Goal: Information Seeking & Learning: Learn about a topic

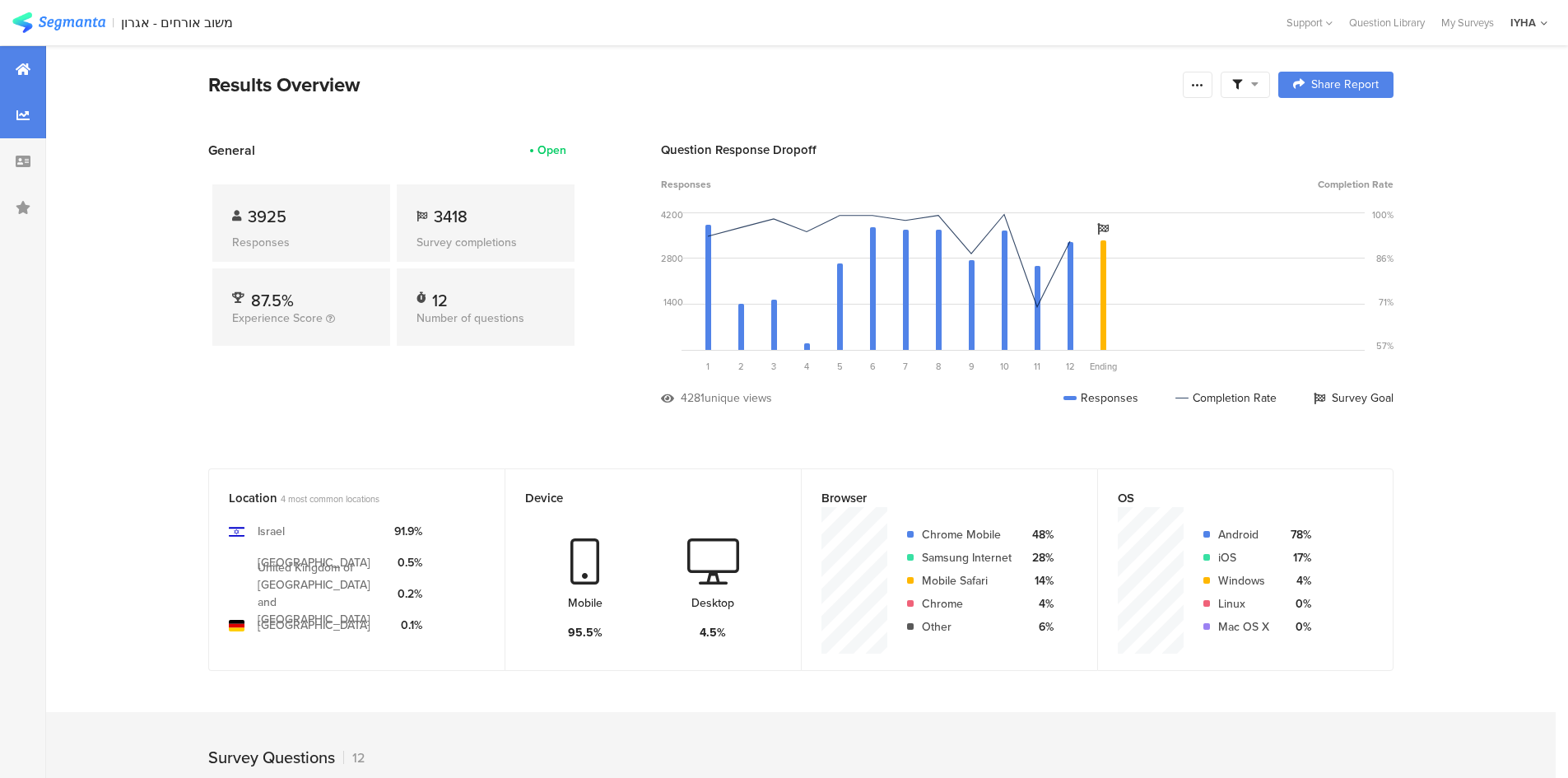
click at [33, 128] on div at bounding box center [23, 115] width 46 height 46
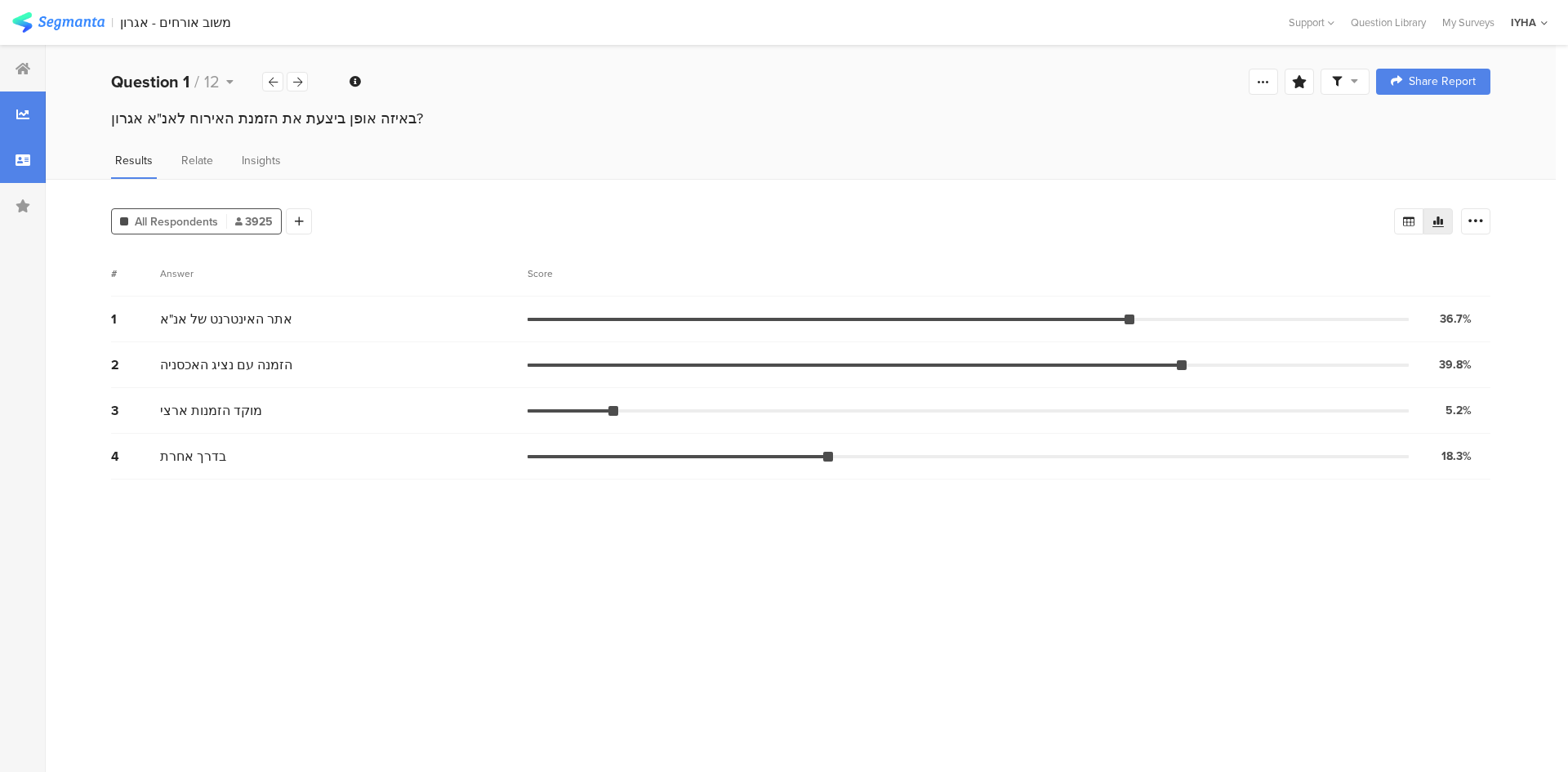
click at [25, 150] on div at bounding box center [23, 160] width 46 height 46
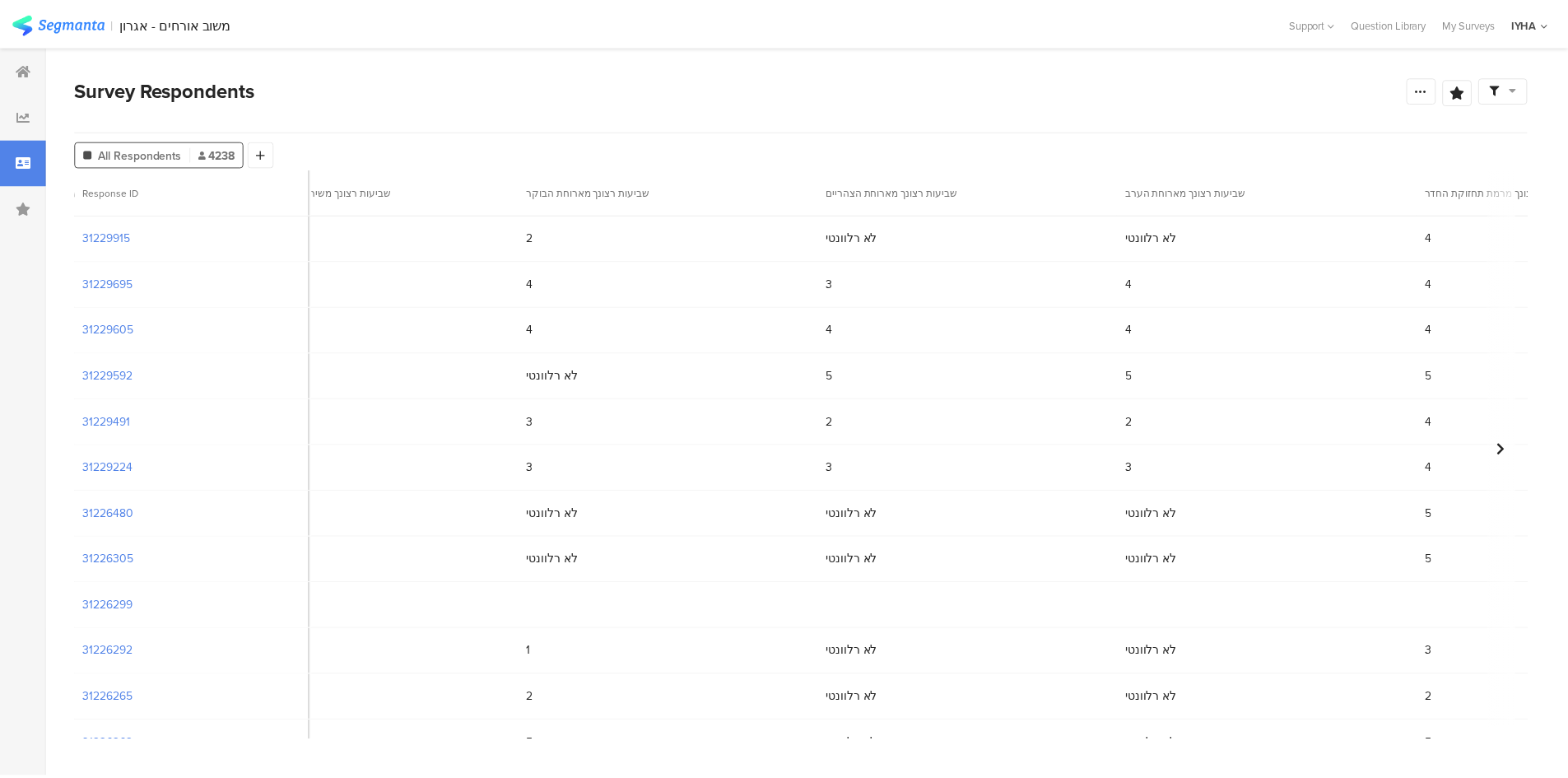
scroll to position [0, 2756]
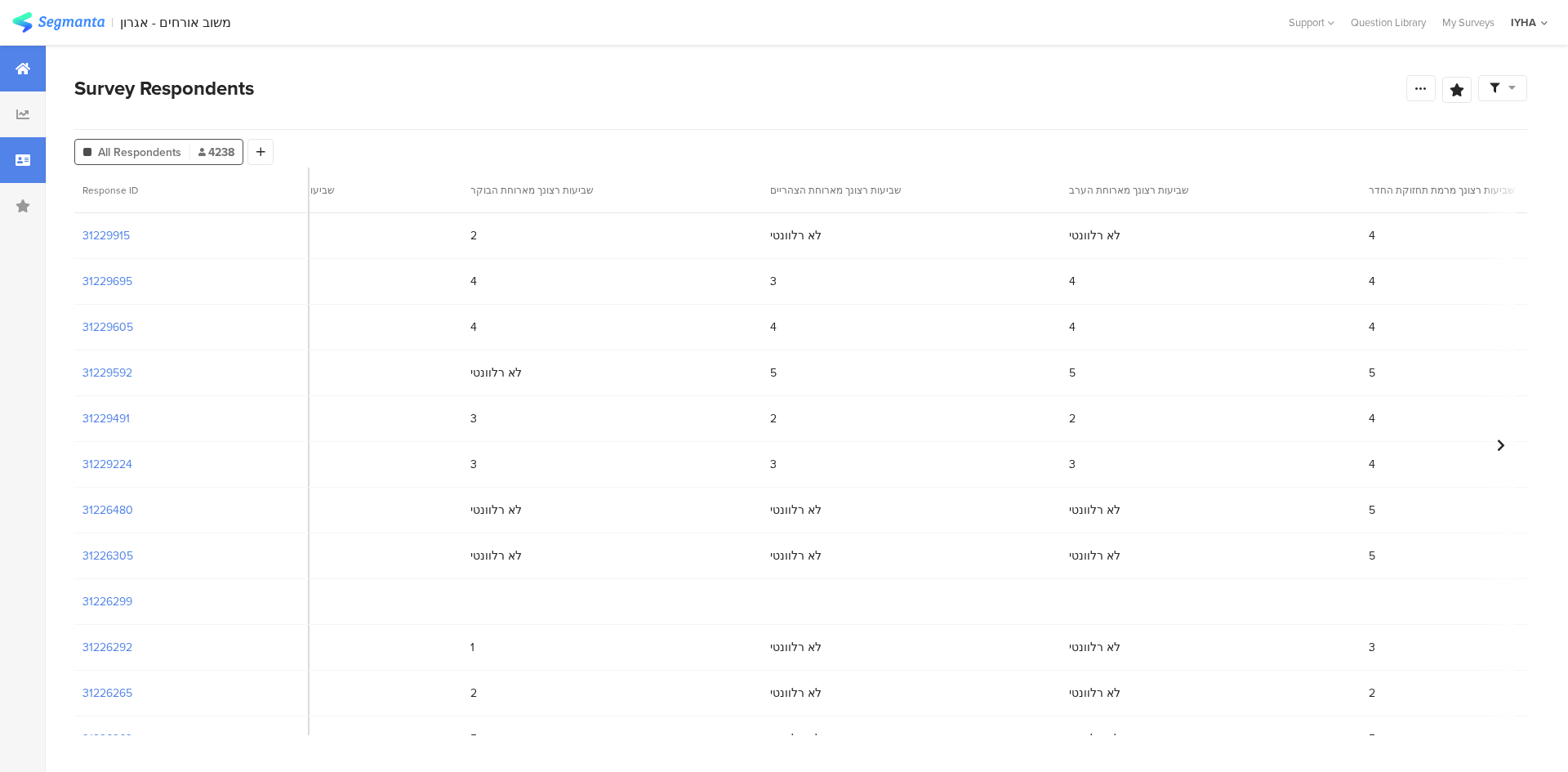
click at [5, 61] on div at bounding box center [23, 69] width 46 height 46
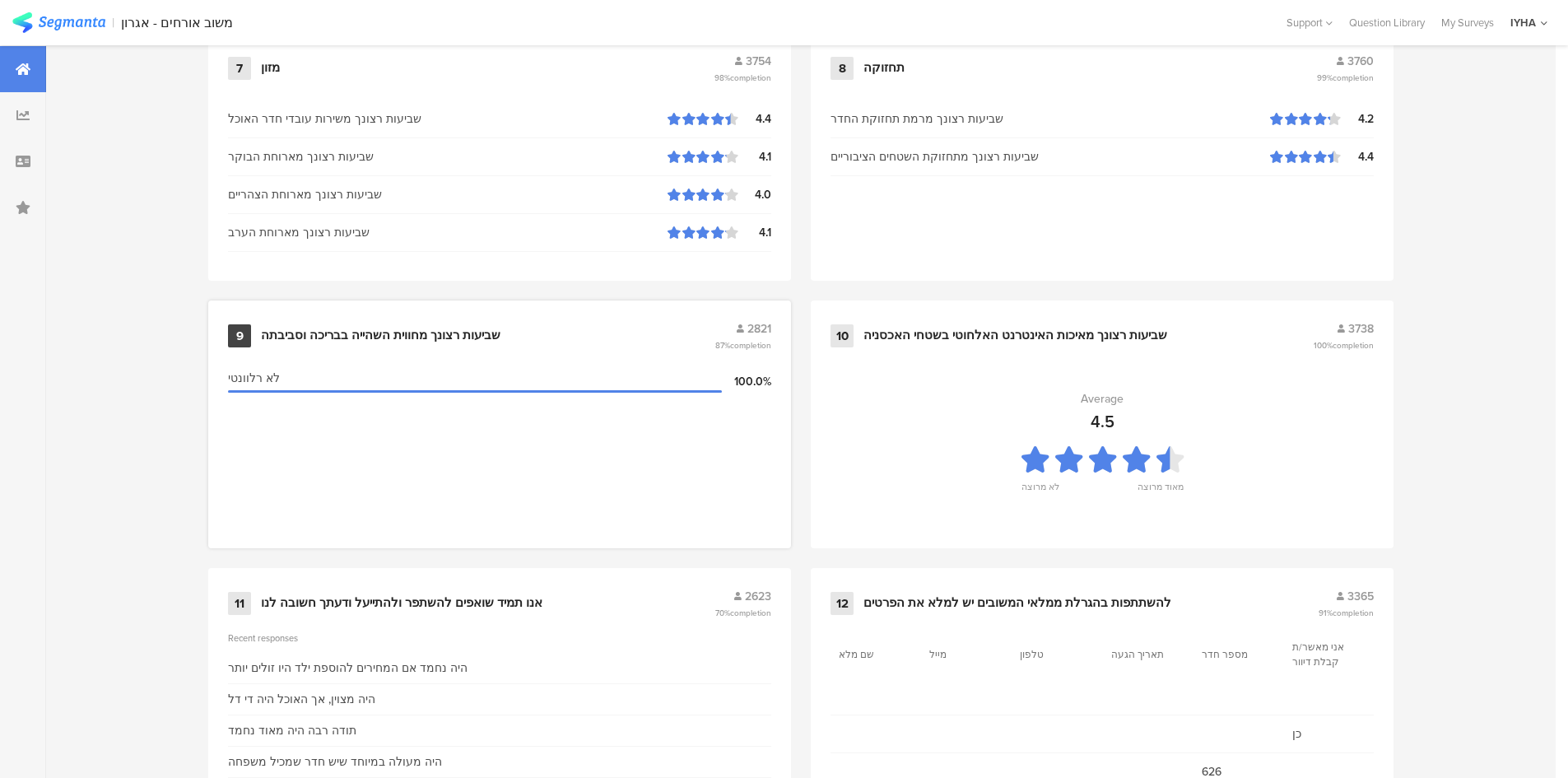
scroll to position [1636, 0]
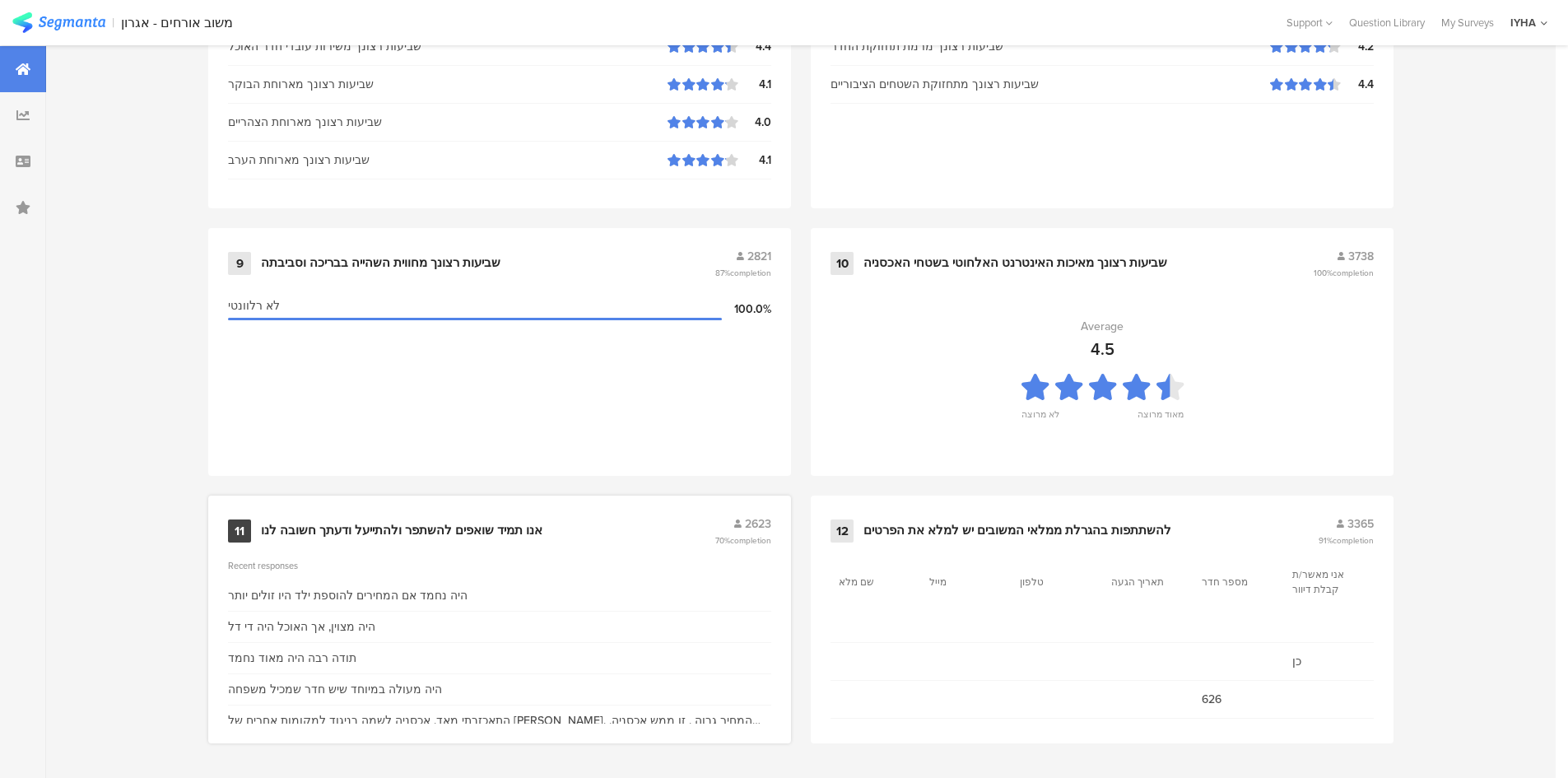
click at [403, 530] on div "אנו תמיד שואפים להשתפר ולהתייעל ודעתך חשובה לנו" at bounding box center [401, 531] width 281 height 16
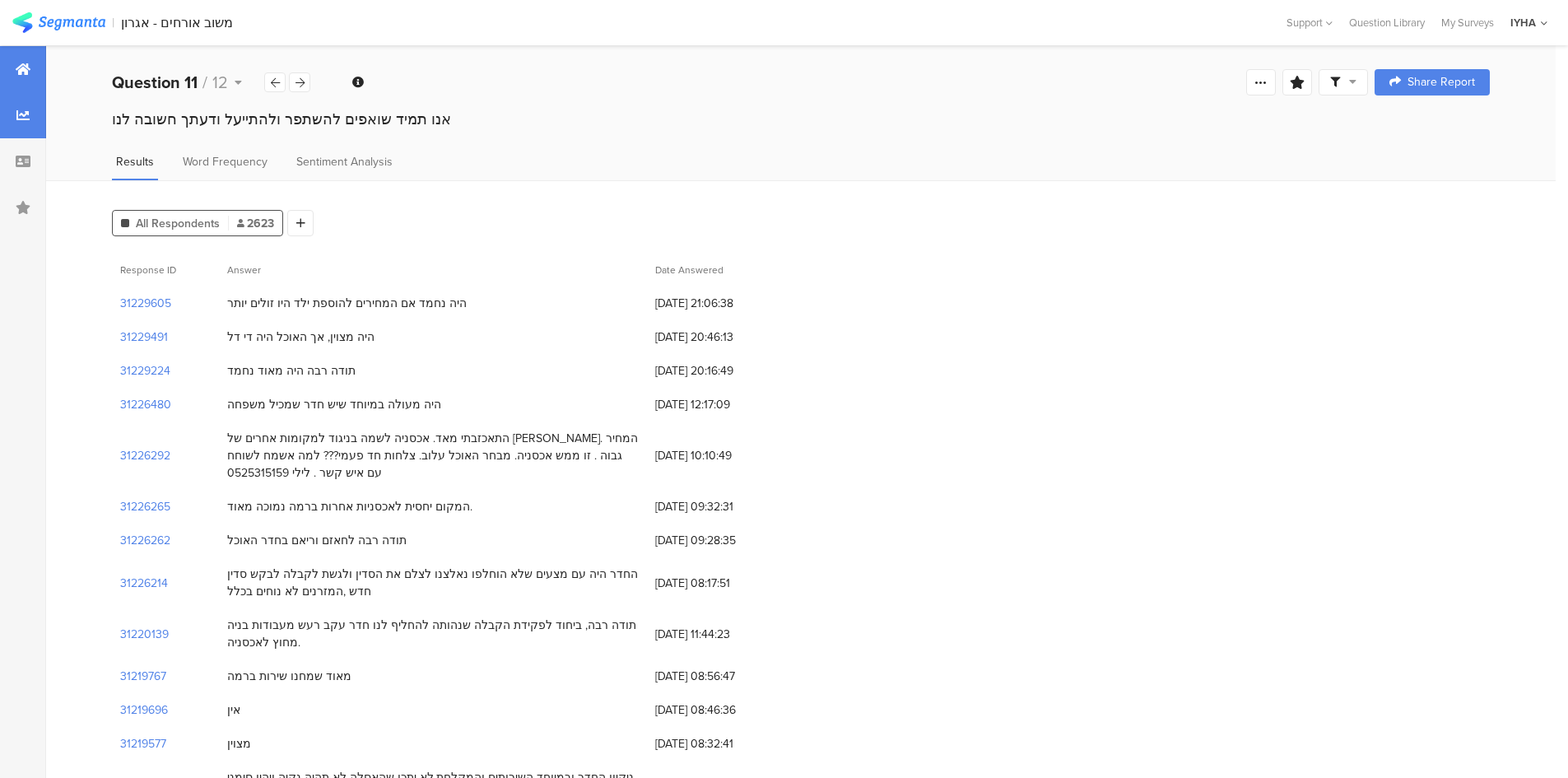
click at [34, 72] on div at bounding box center [23, 70] width 46 height 46
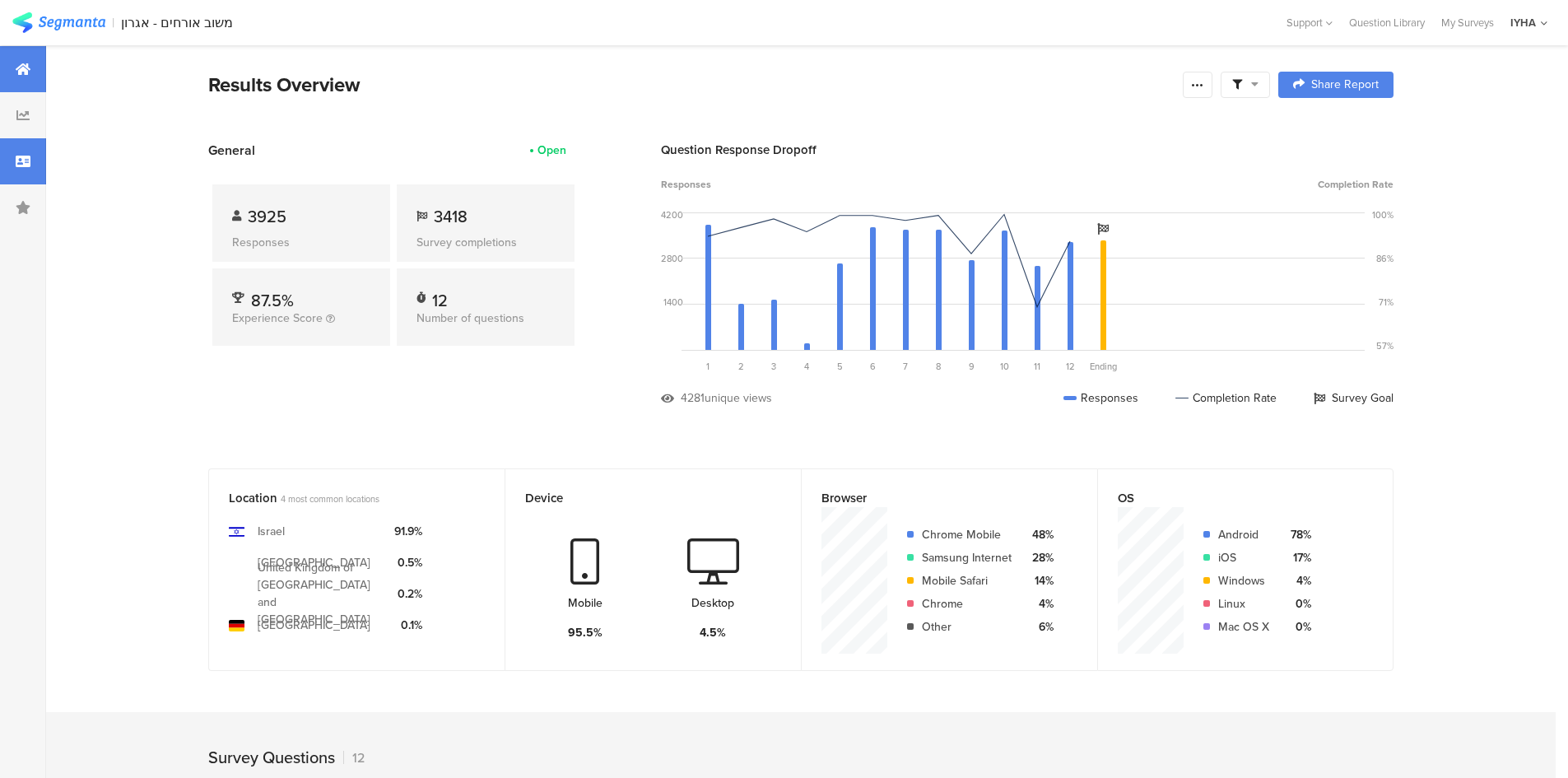
click at [34, 157] on div at bounding box center [23, 161] width 46 height 46
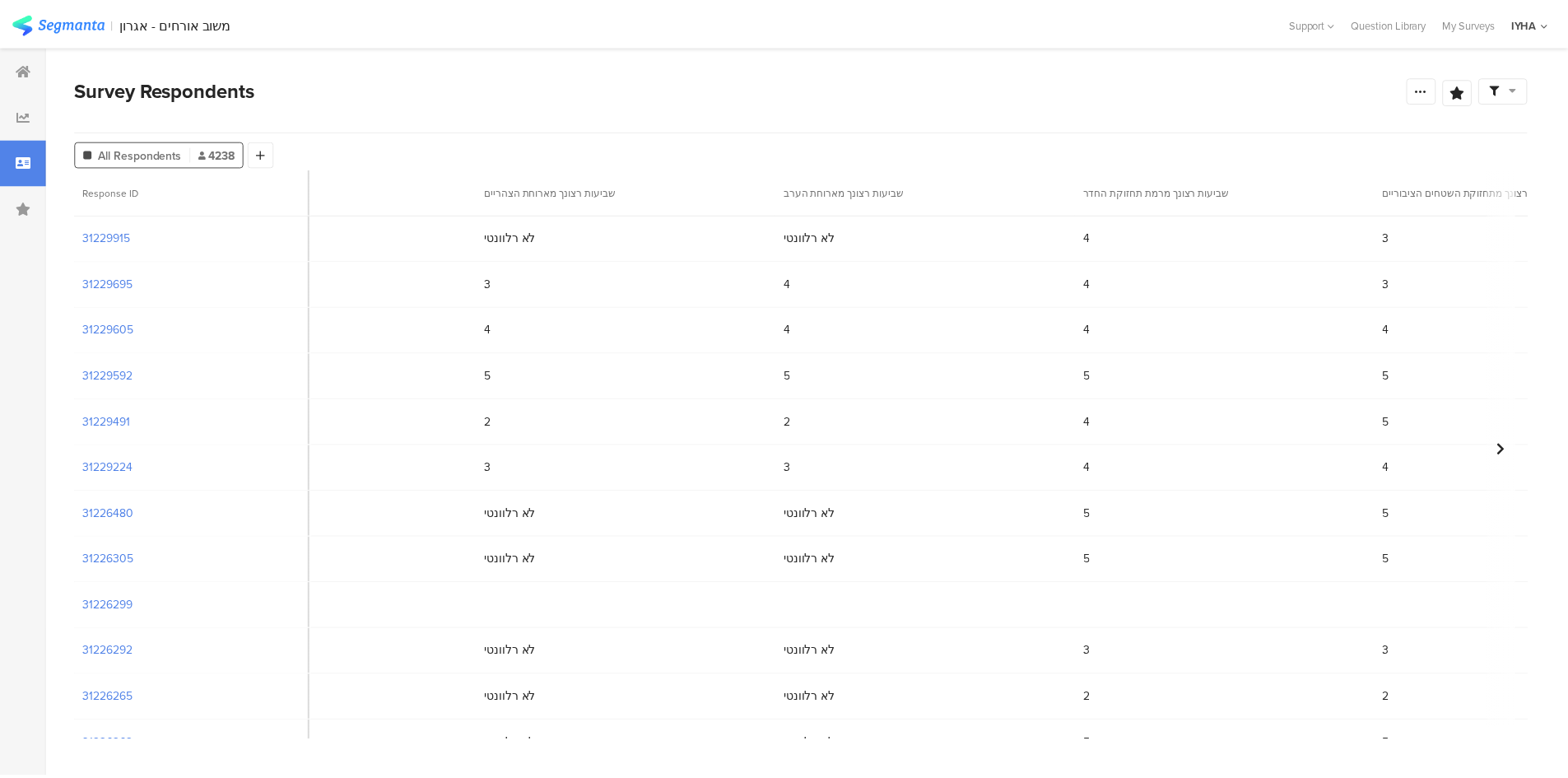
scroll to position [0, 3222]
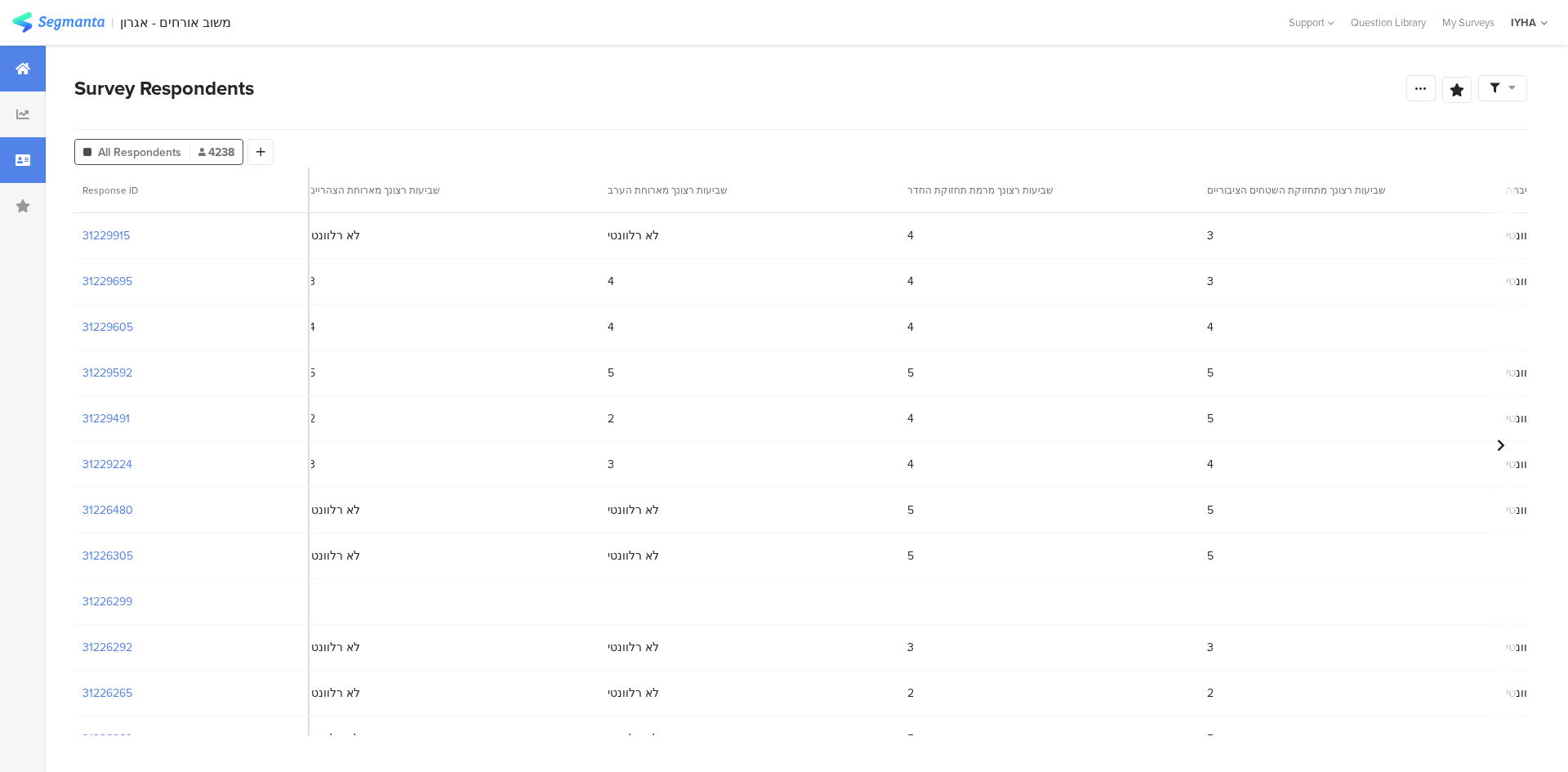
click at [28, 80] on div at bounding box center [23, 69] width 46 height 46
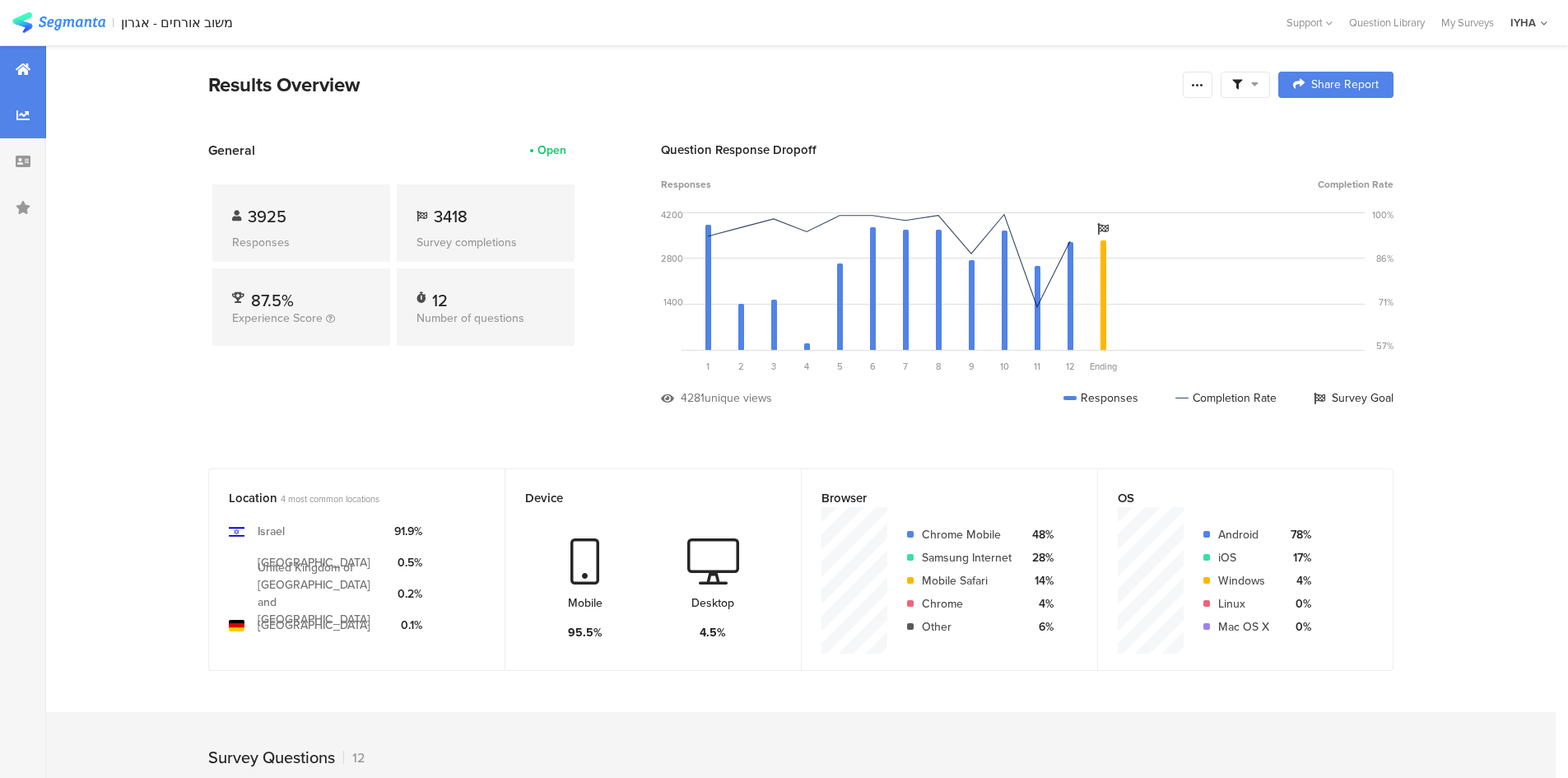
click at [12, 114] on div at bounding box center [23, 115] width 46 height 46
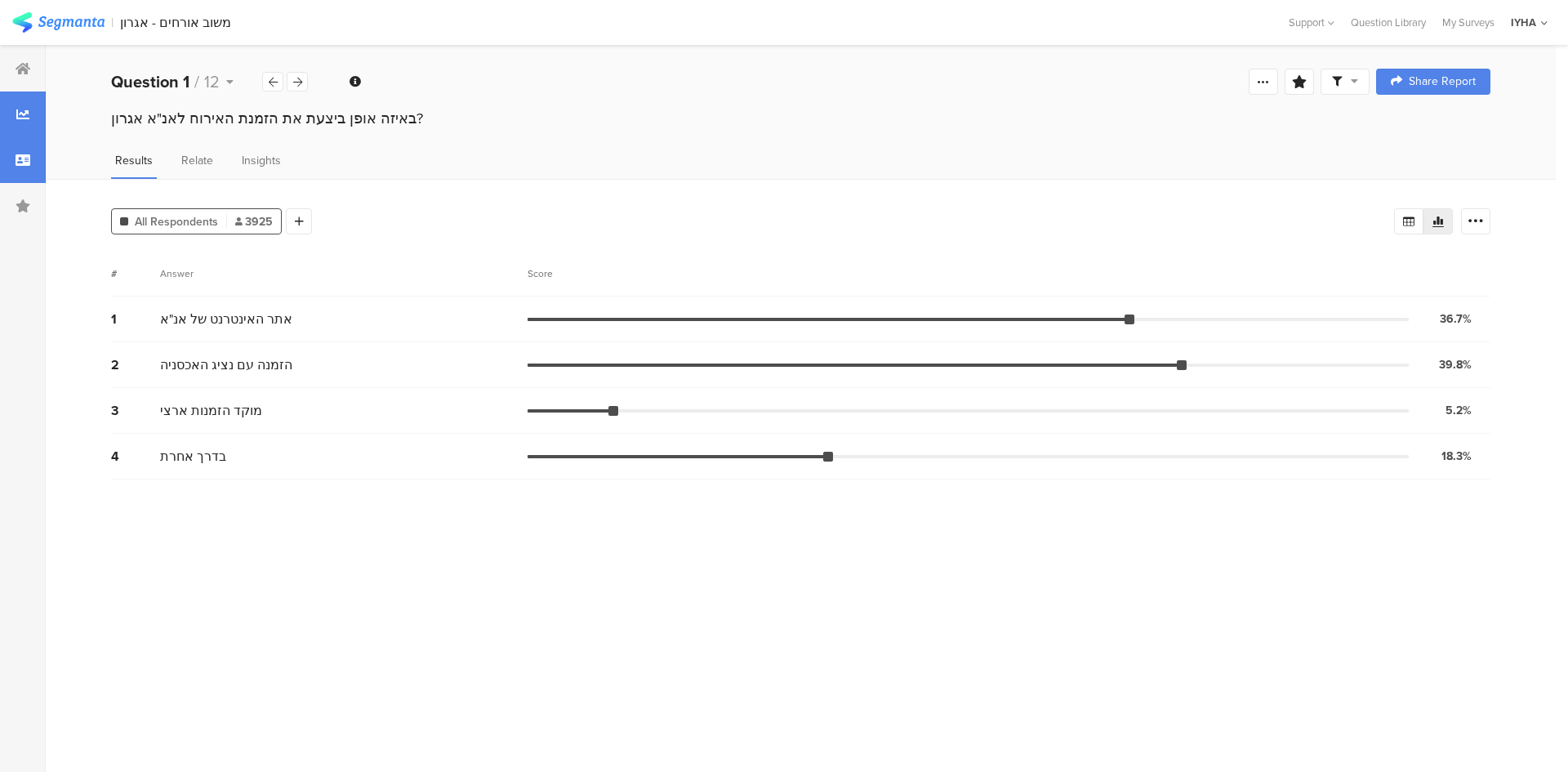
click at [31, 152] on div at bounding box center [23, 160] width 46 height 46
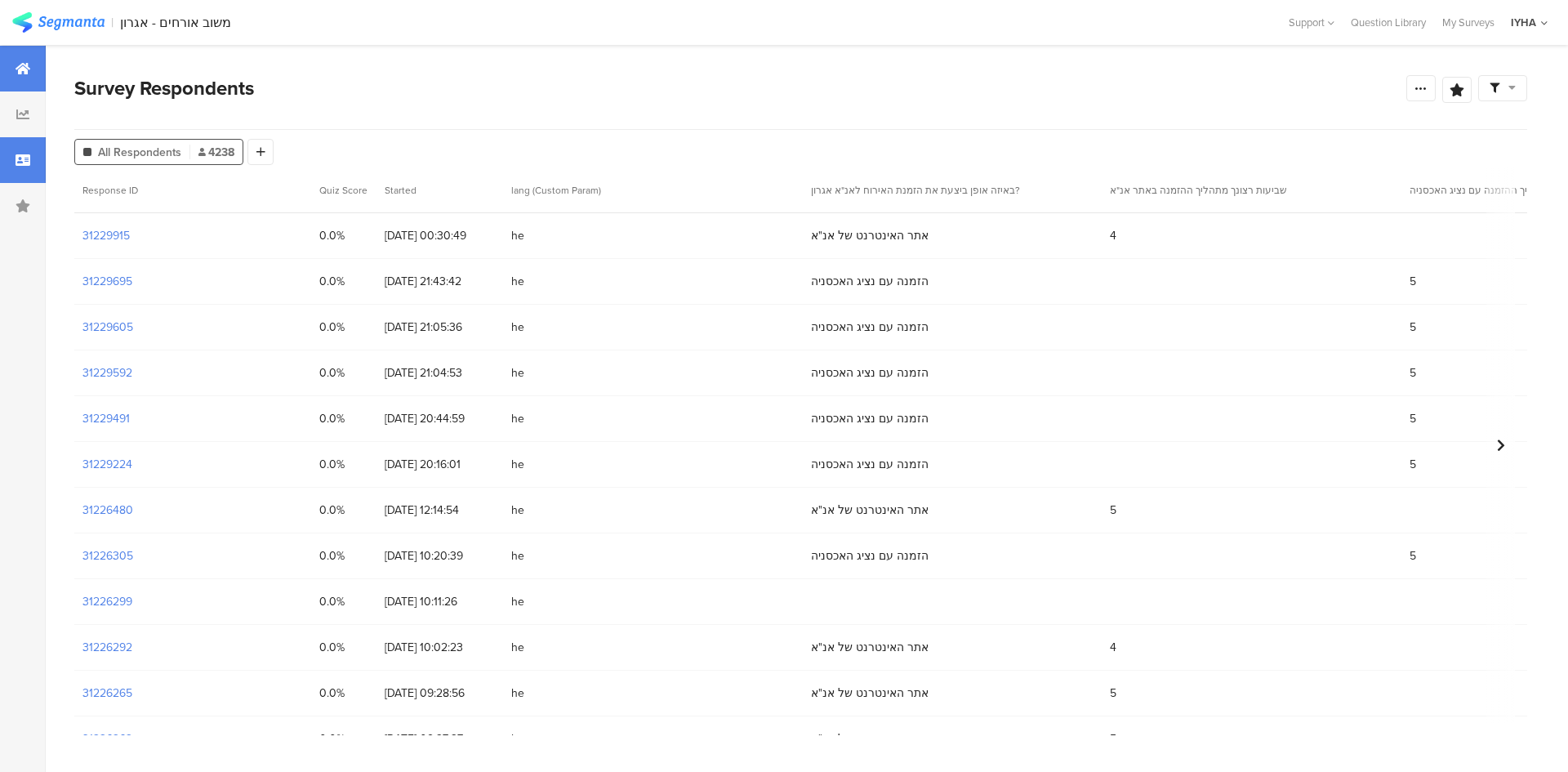
click at [0, 58] on div at bounding box center [23, 69] width 46 height 46
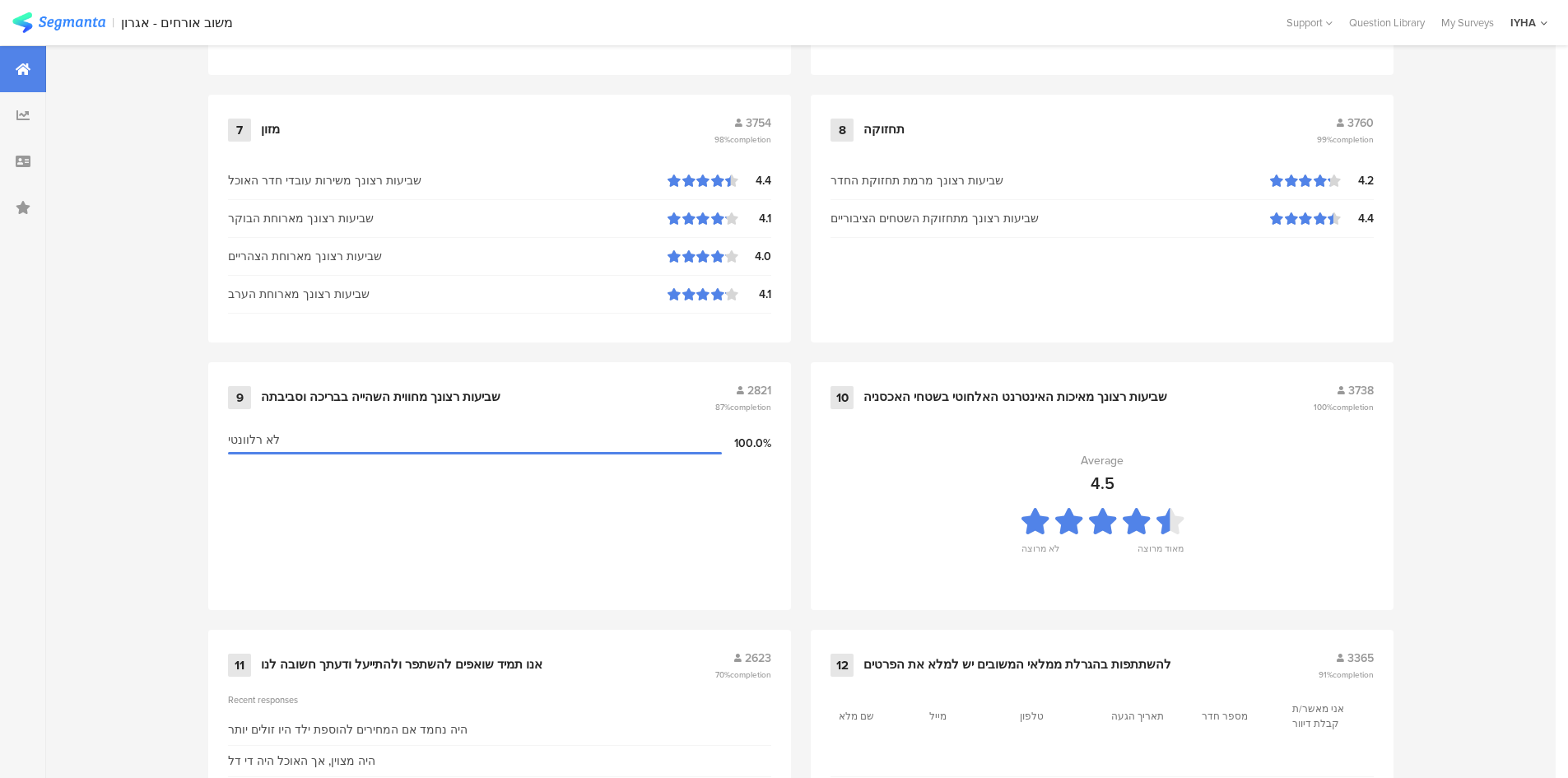
scroll to position [1636, 0]
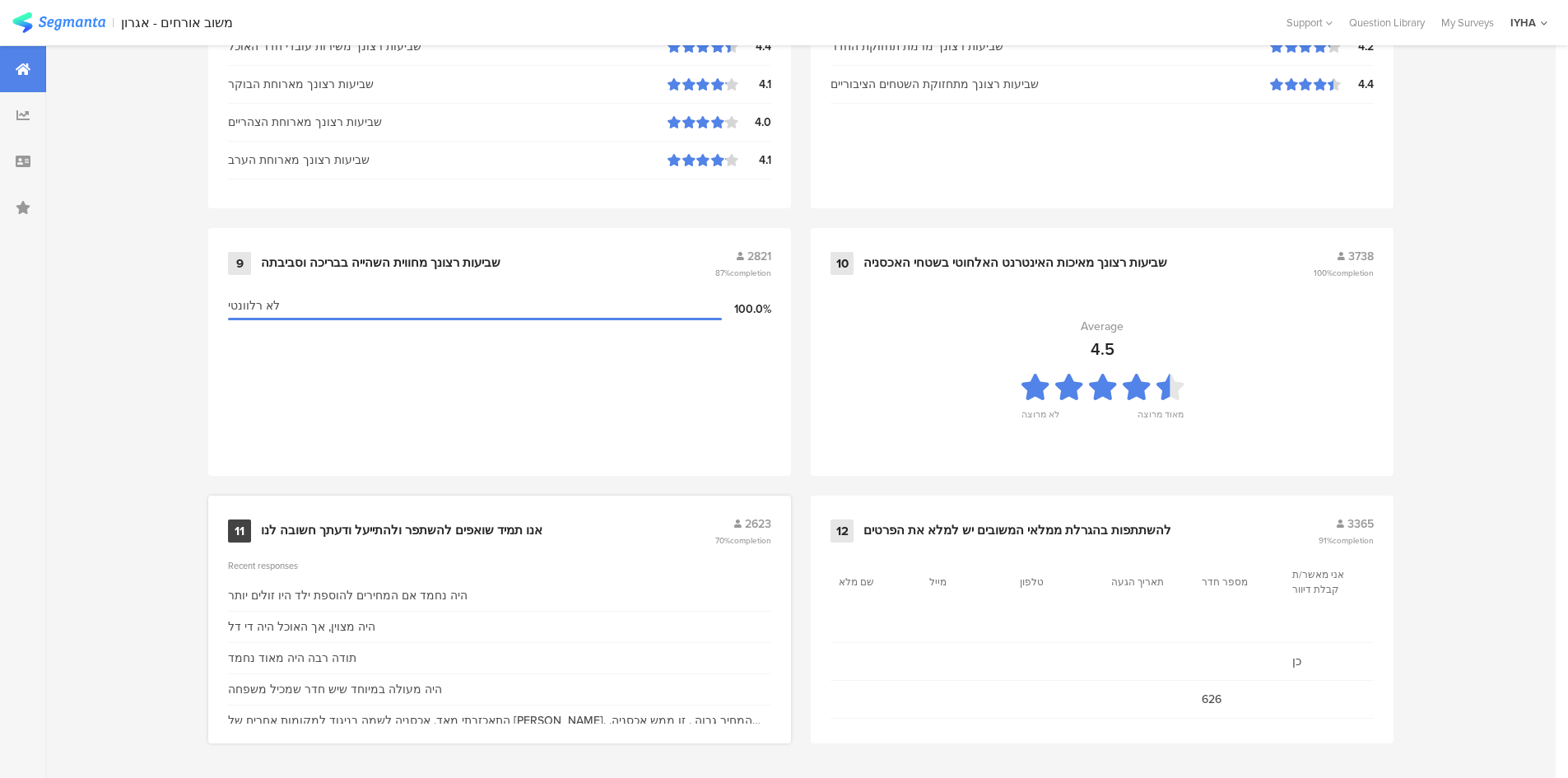
click at [379, 520] on div "11 אנו תמיד שואפים להשתפר ולהתייעל ודעתך חשובה לנו 2623 70% completion" at bounding box center [499, 531] width 543 height 31
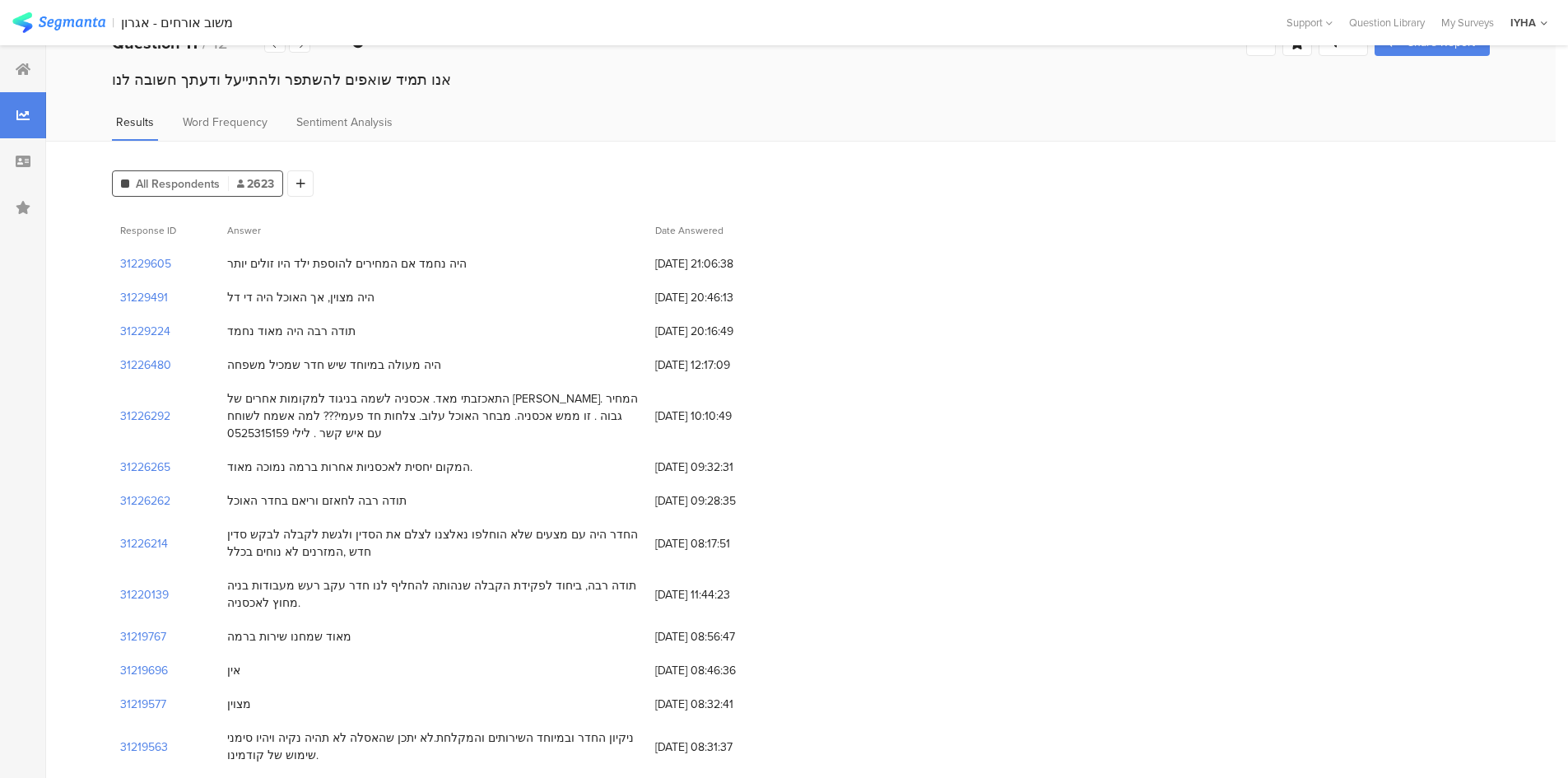
scroll to position [62, 0]
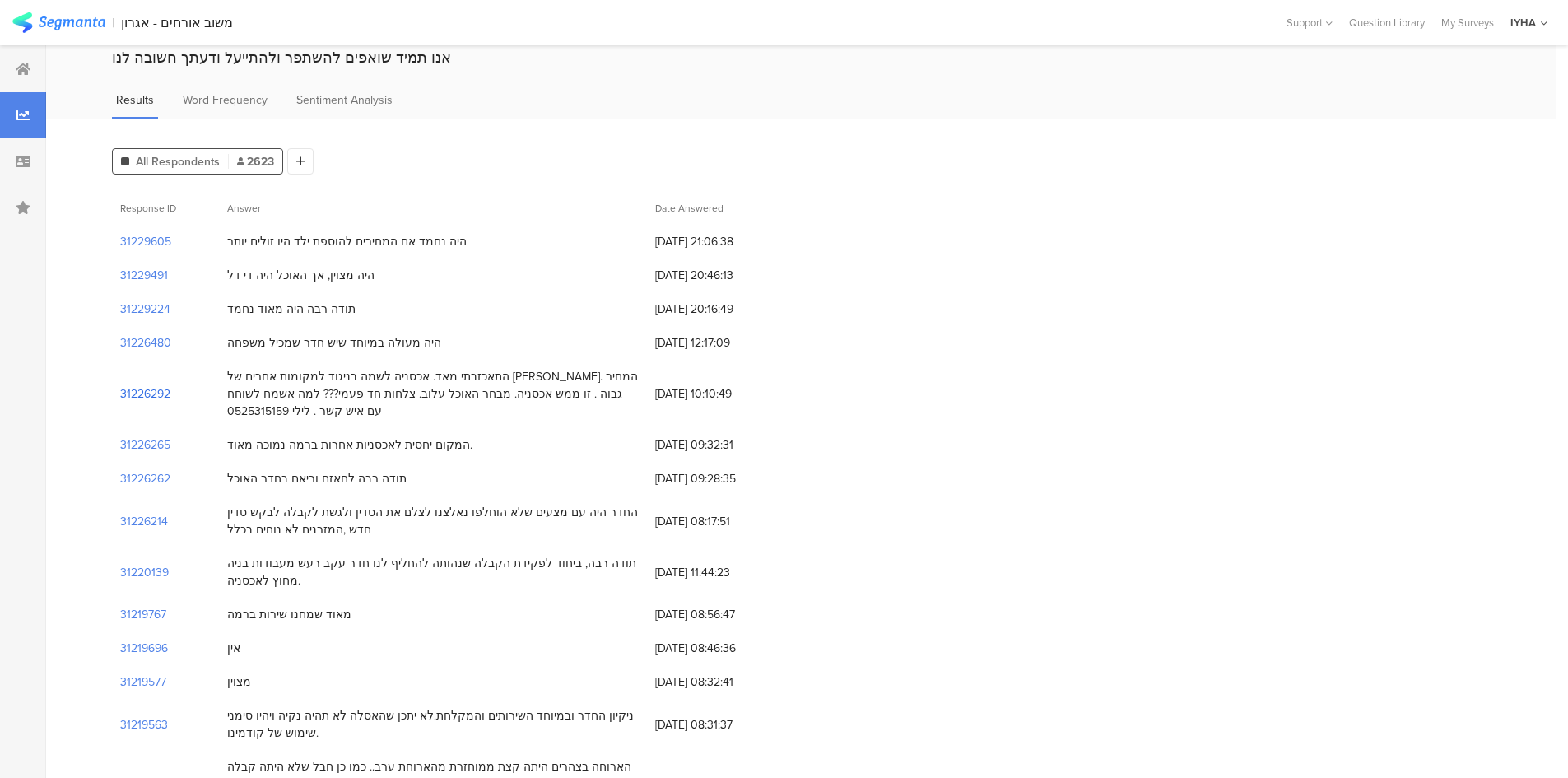
click at [150, 393] on section "31226292" at bounding box center [145, 394] width 50 height 17
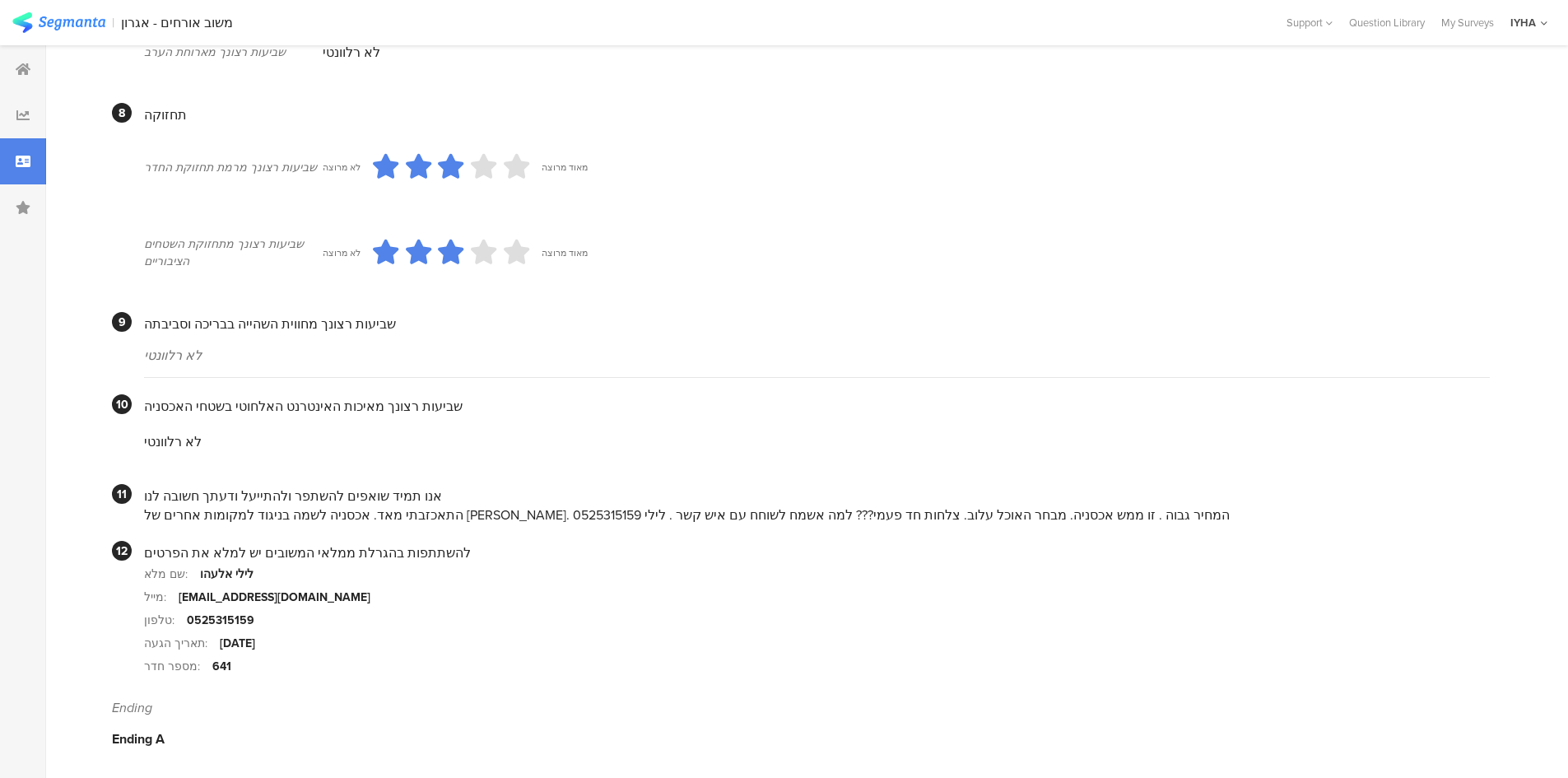
scroll to position [1297, 0]
click at [14, 72] on div at bounding box center [23, 70] width 46 height 46
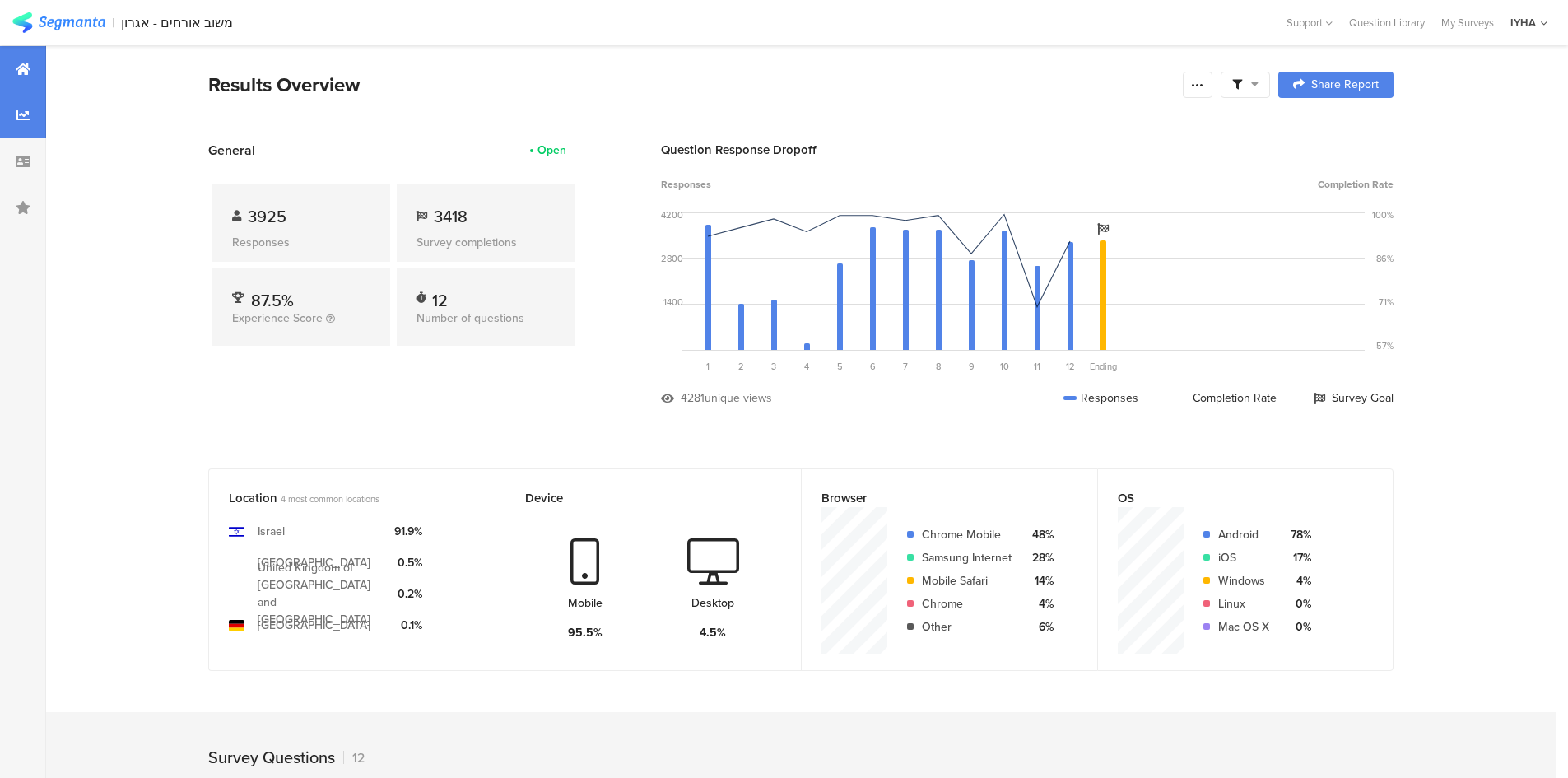
click at [32, 111] on div at bounding box center [23, 115] width 46 height 46
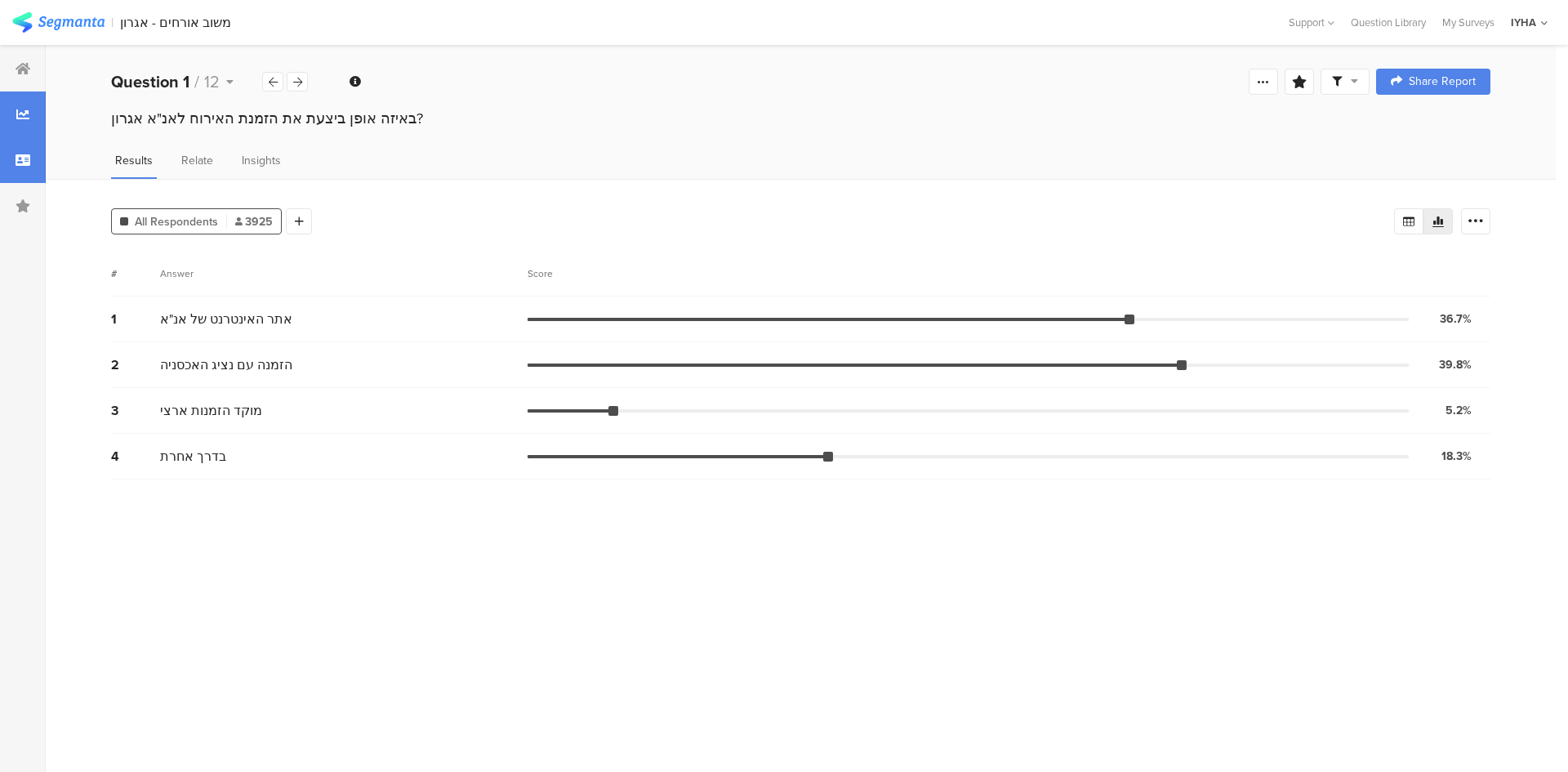
click at [19, 162] on icon at bounding box center [22, 160] width 14 height 13
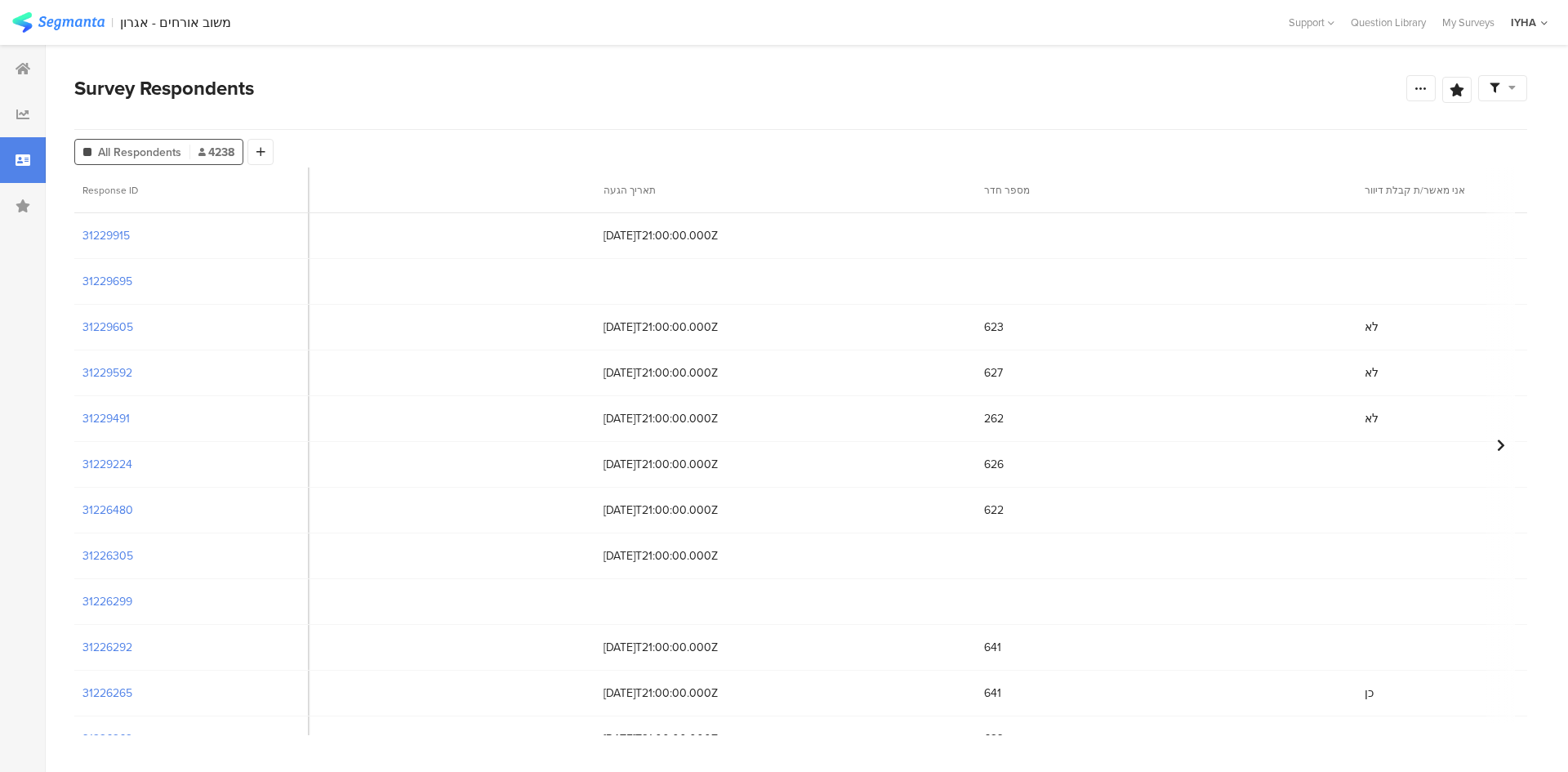
scroll to position [0, 8155]
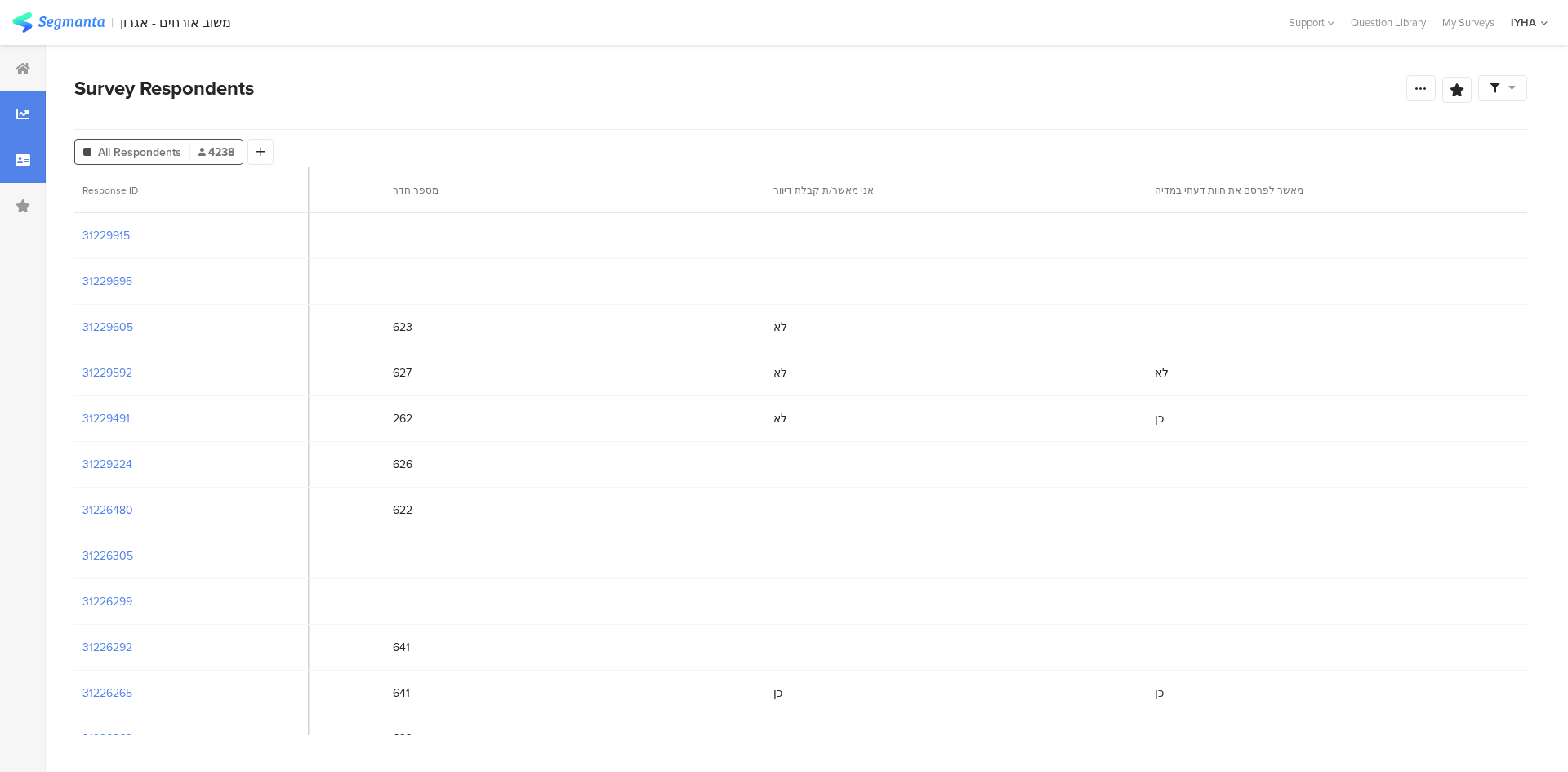
click at [29, 120] on icon at bounding box center [23, 114] width 13 height 13
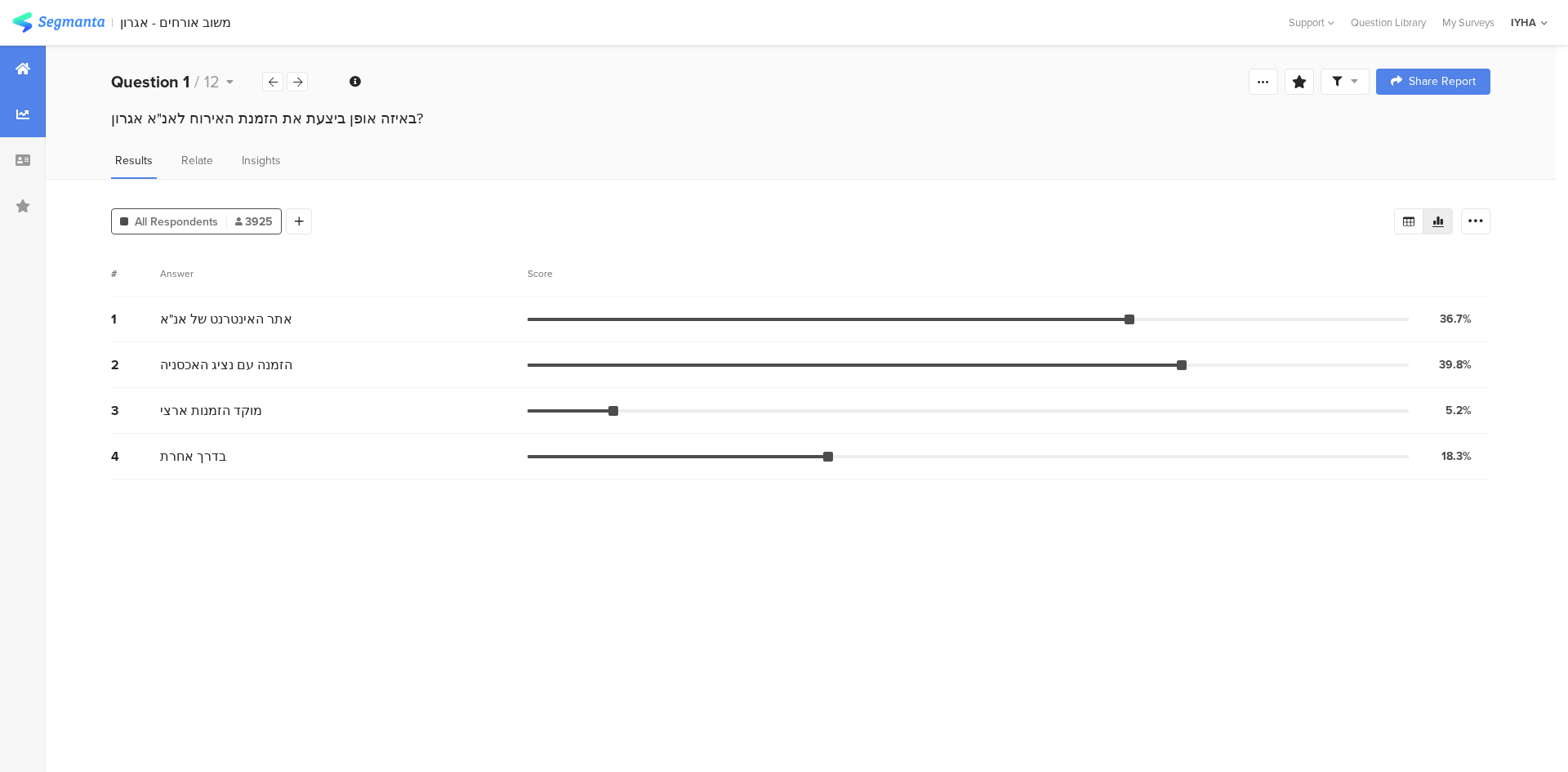
click at [18, 58] on div at bounding box center [23, 69] width 46 height 46
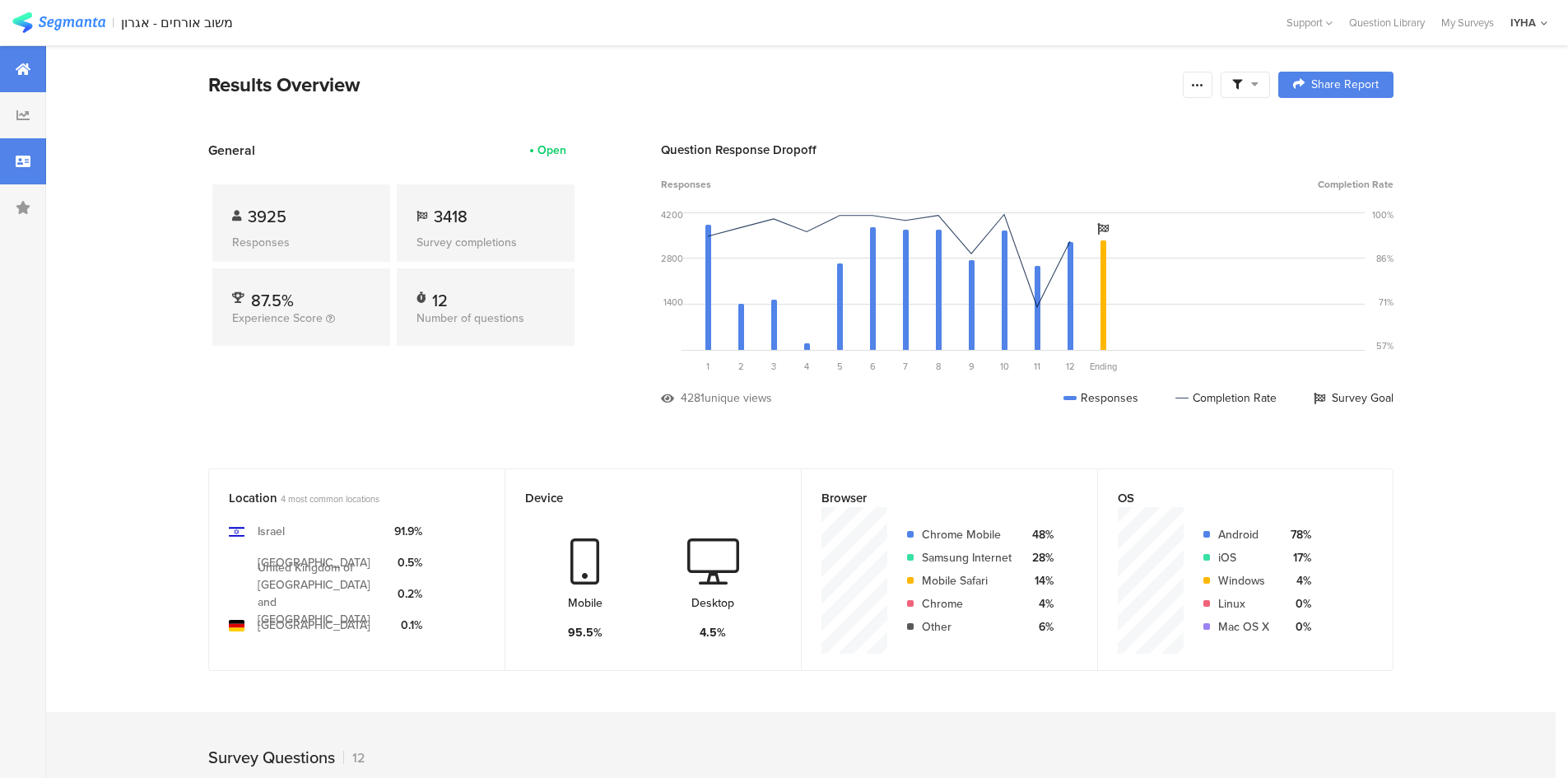
click at [19, 153] on div at bounding box center [23, 161] width 46 height 46
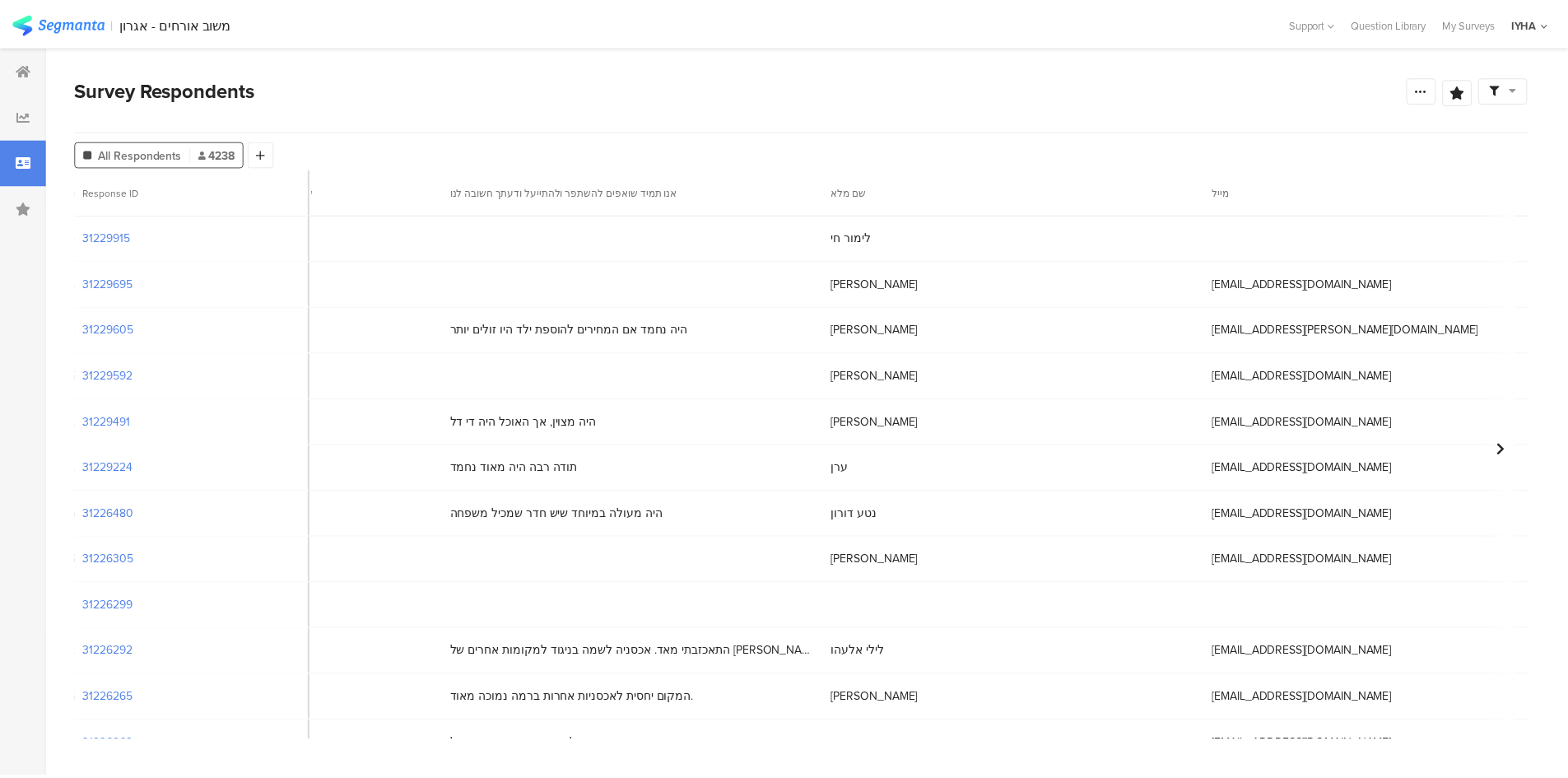
scroll to position [0, 5855]
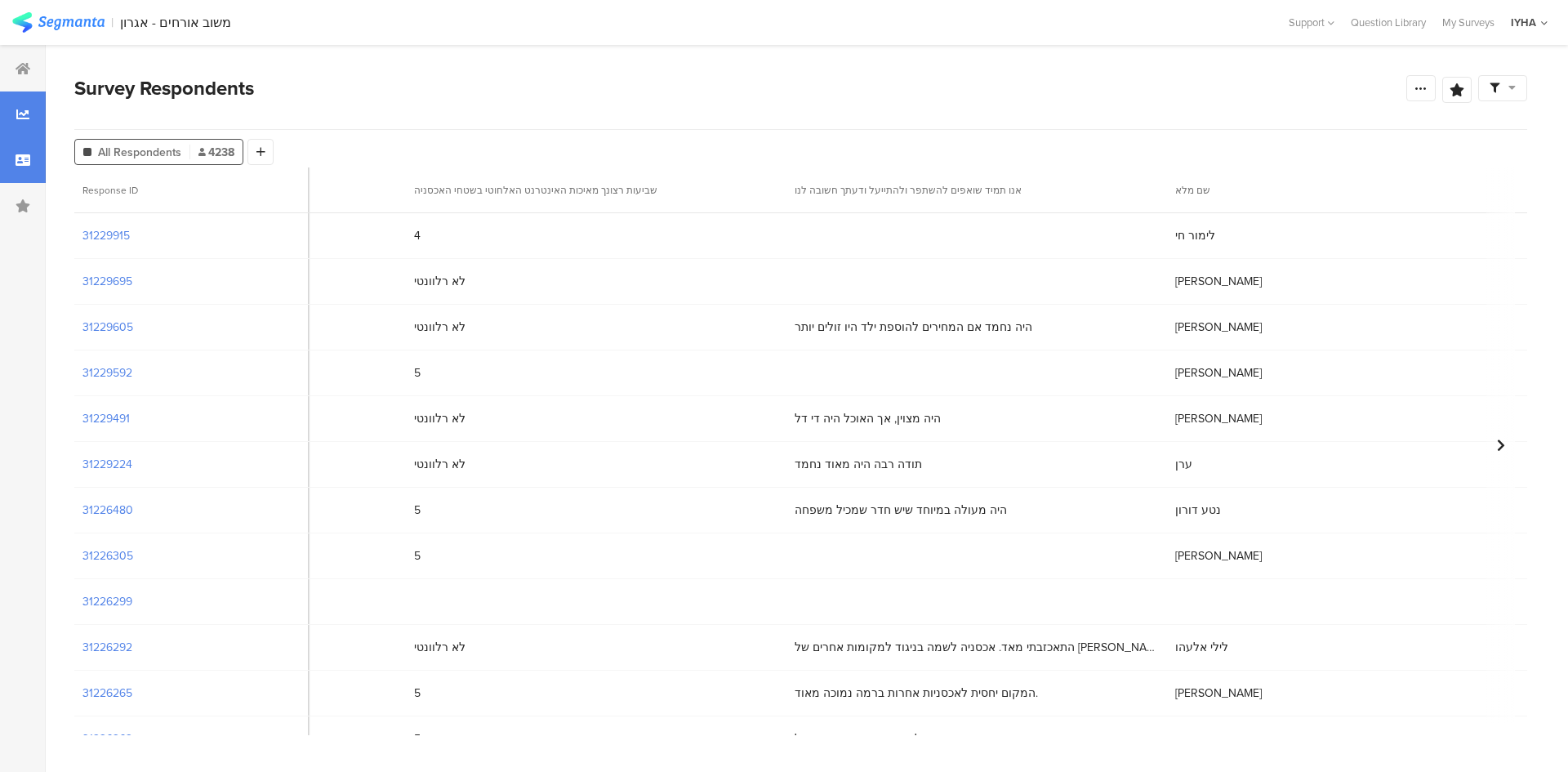
drag, startPoint x: 33, startPoint y: 63, endPoint x: 20, endPoint y: 105, distance: 44.0
click at [33, 63] on div at bounding box center [23, 69] width 46 height 46
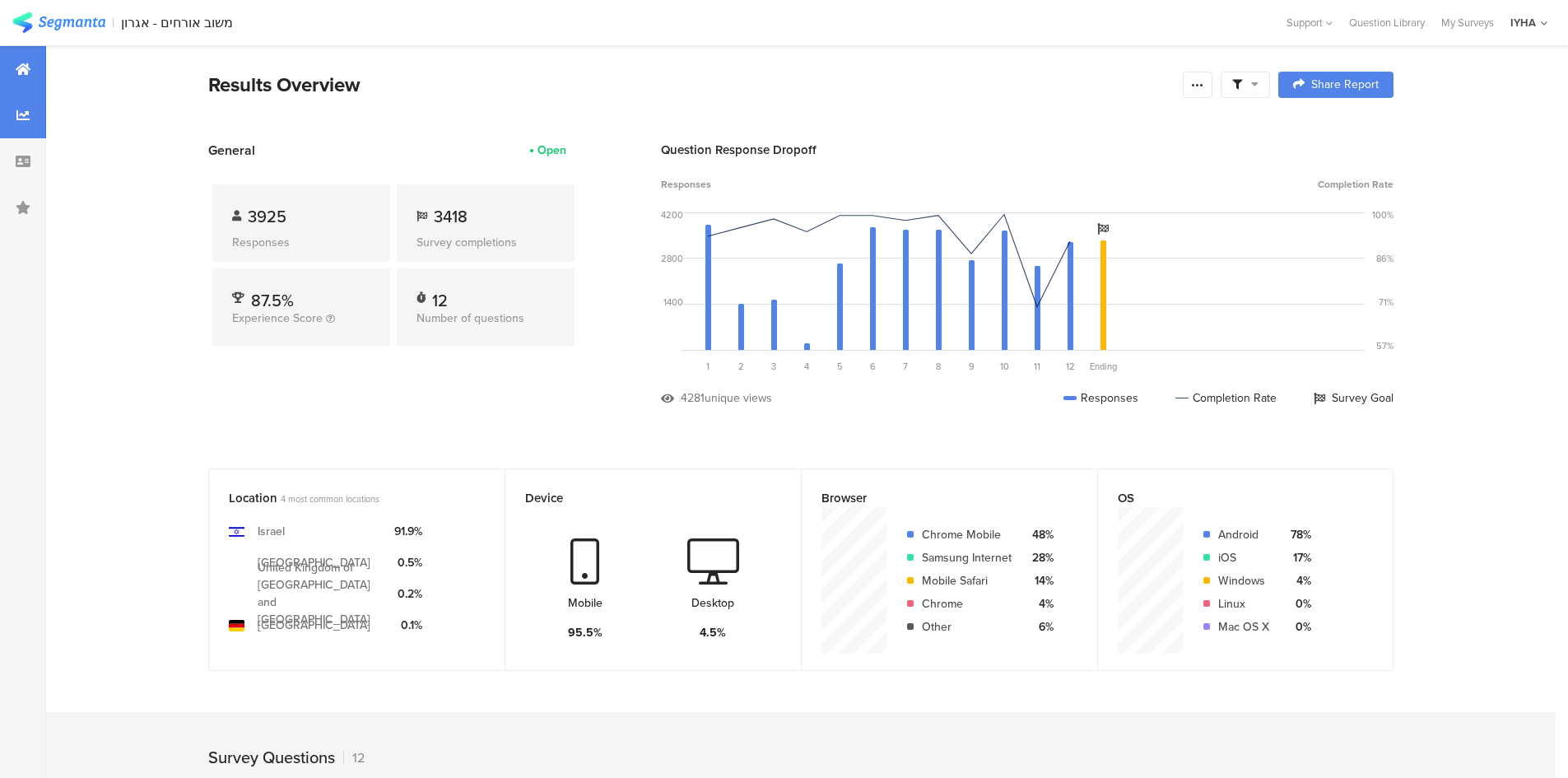
click at [17, 107] on div at bounding box center [23, 115] width 46 height 46
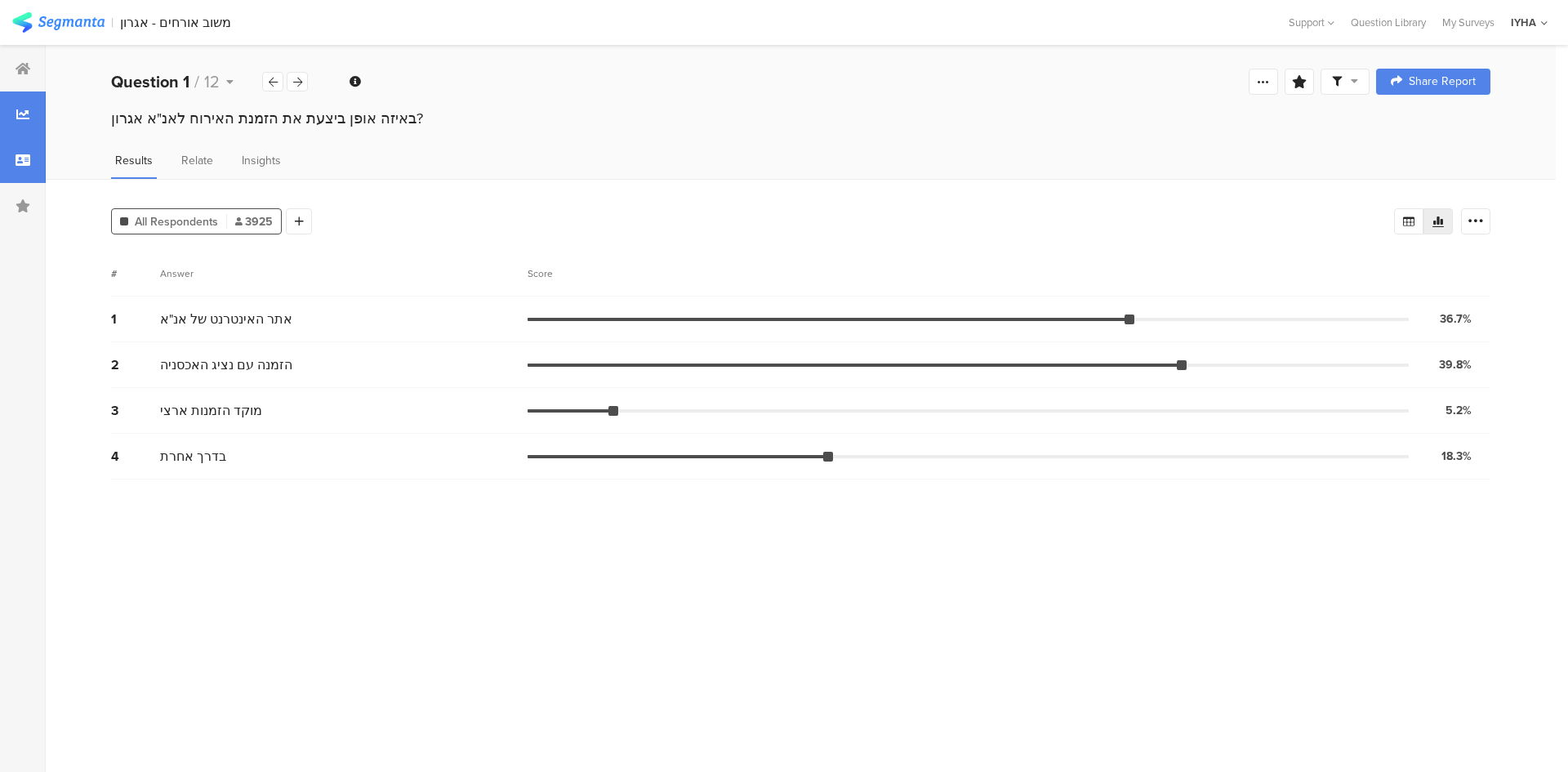
click at [16, 140] on div at bounding box center [23, 160] width 46 height 46
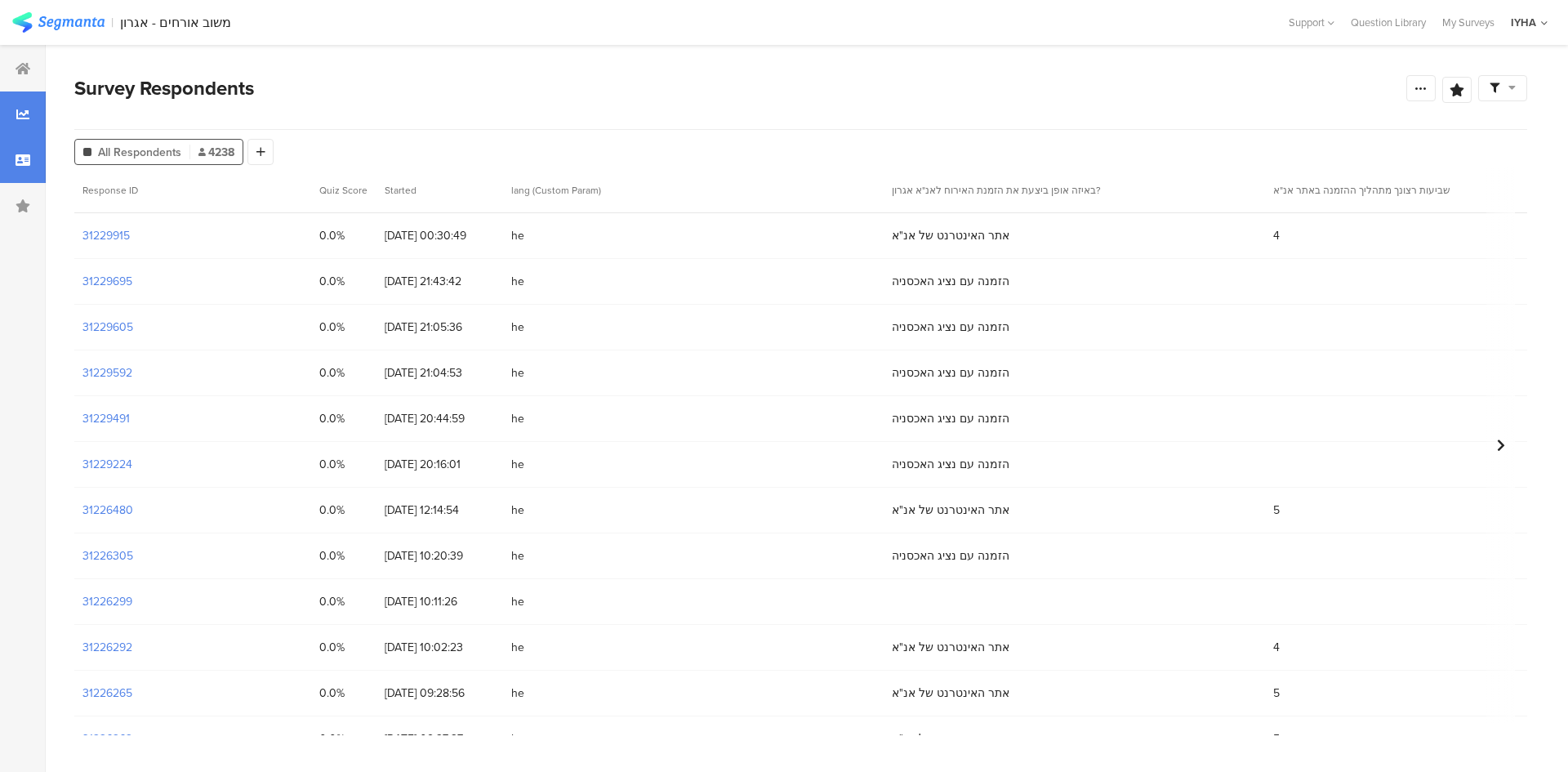
click at [20, 111] on icon at bounding box center [23, 114] width 13 height 13
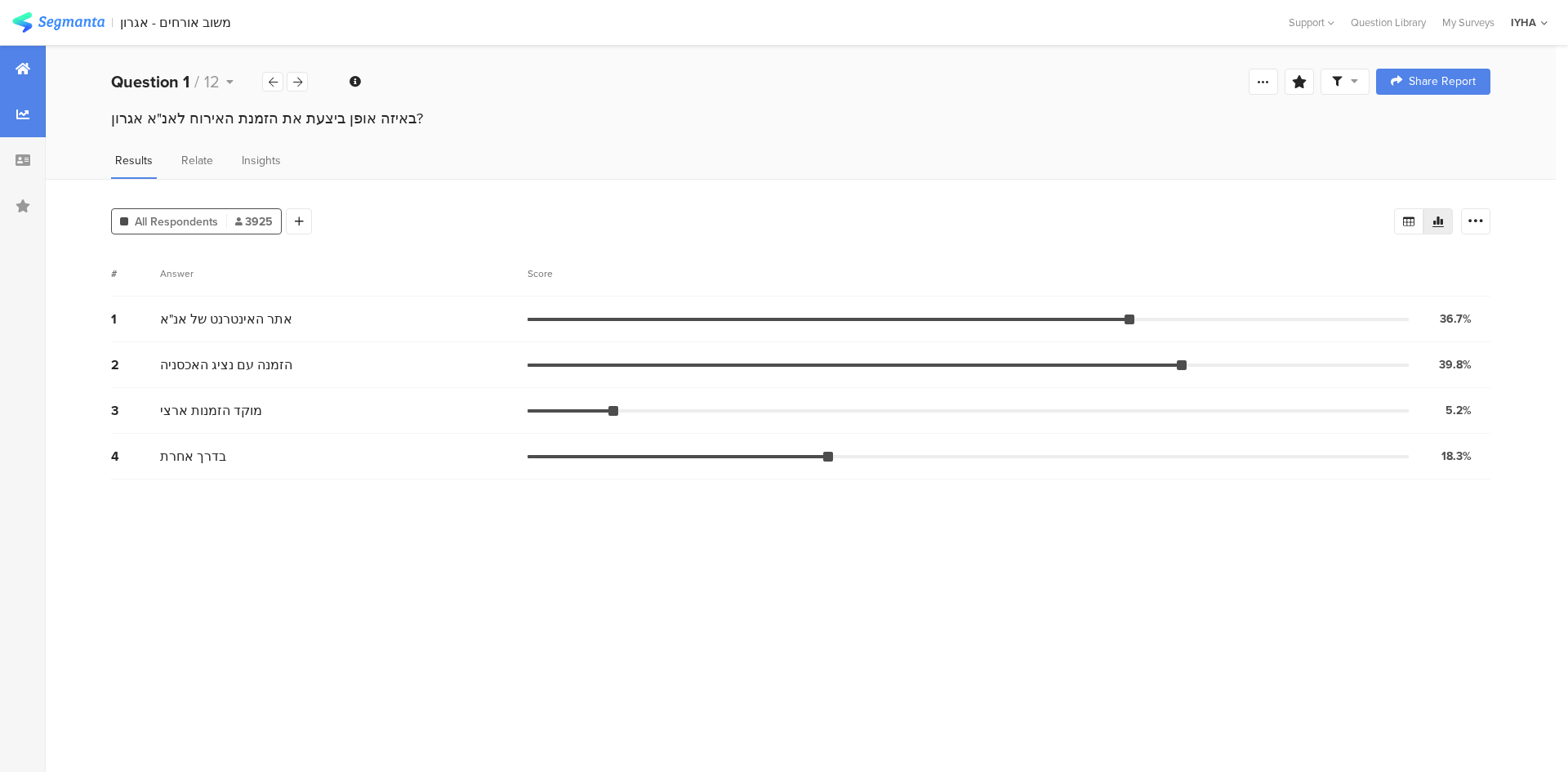
click at [9, 63] on div at bounding box center [23, 69] width 46 height 46
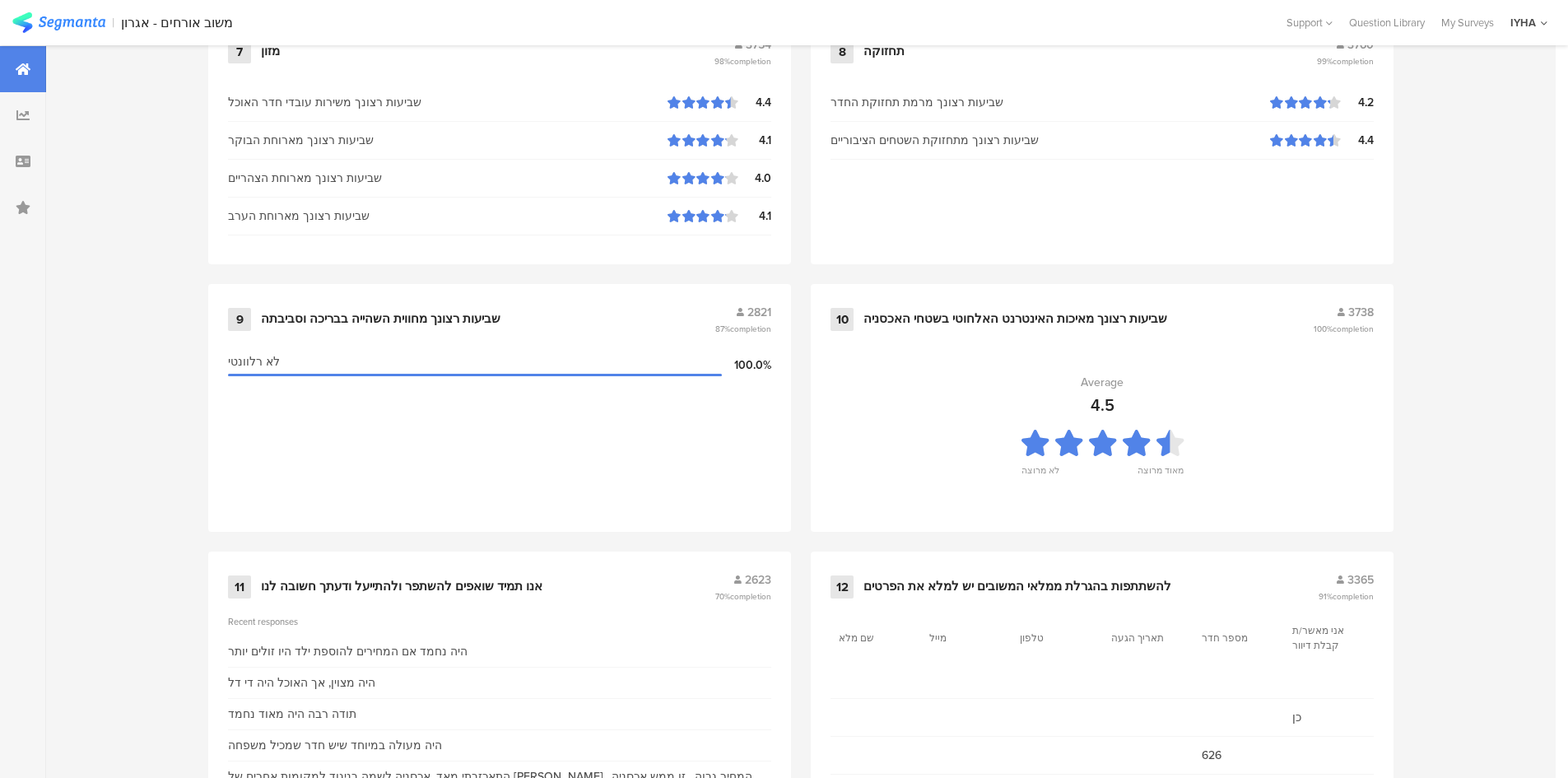
scroll to position [1636, 0]
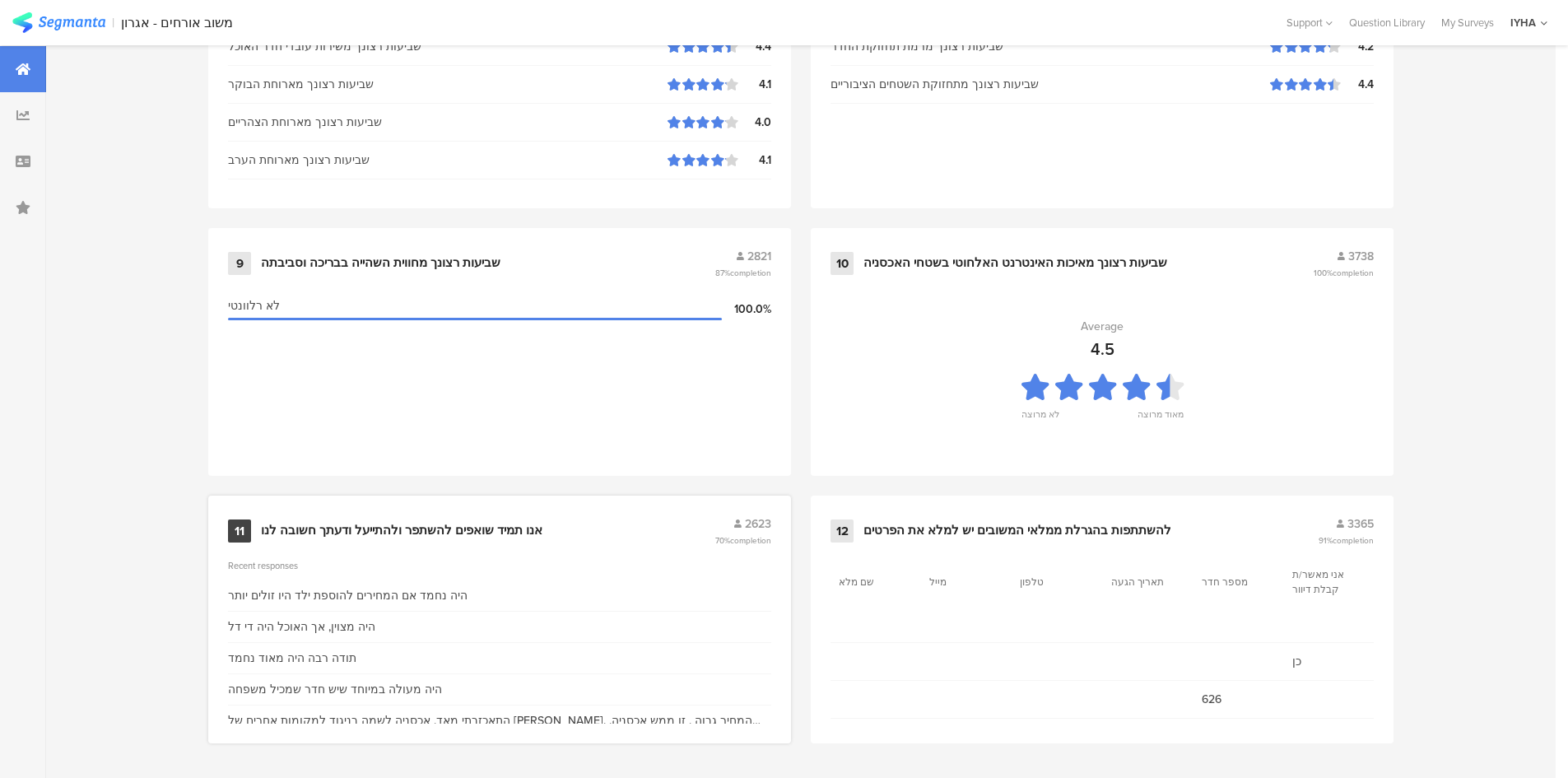
click at [387, 529] on div "אנו תמיד שואפים להשתפר ולהתייעל ודעתך חשובה לנו" at bounding box center [401, 531] width 281 height 16
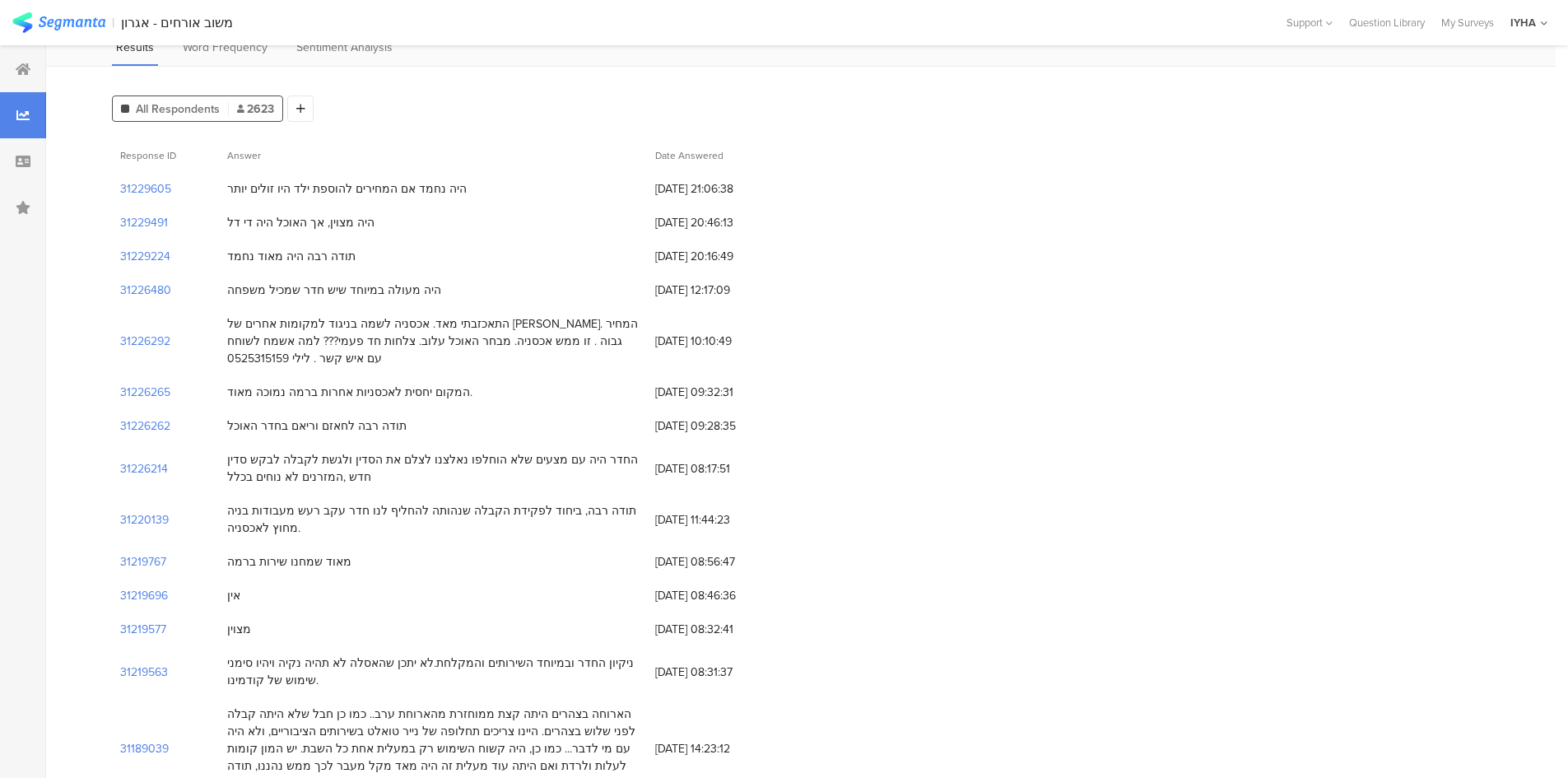
scroll to position [124, 0]
